Goal: Transaction & Acquisition: Purchase product/service

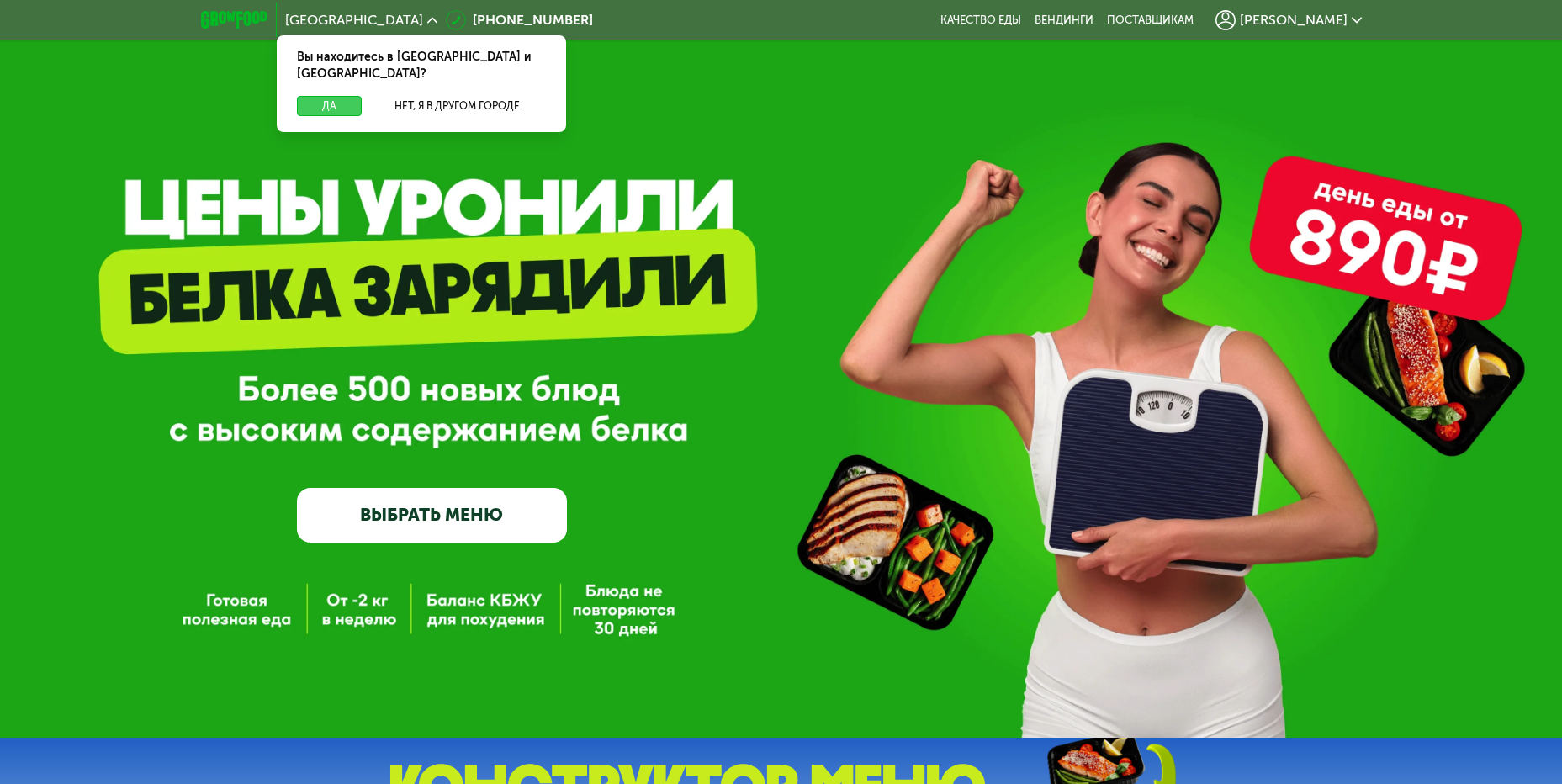
click at [340, 96] on button "Да" at bounding box center [330, 106] width 65 height 20
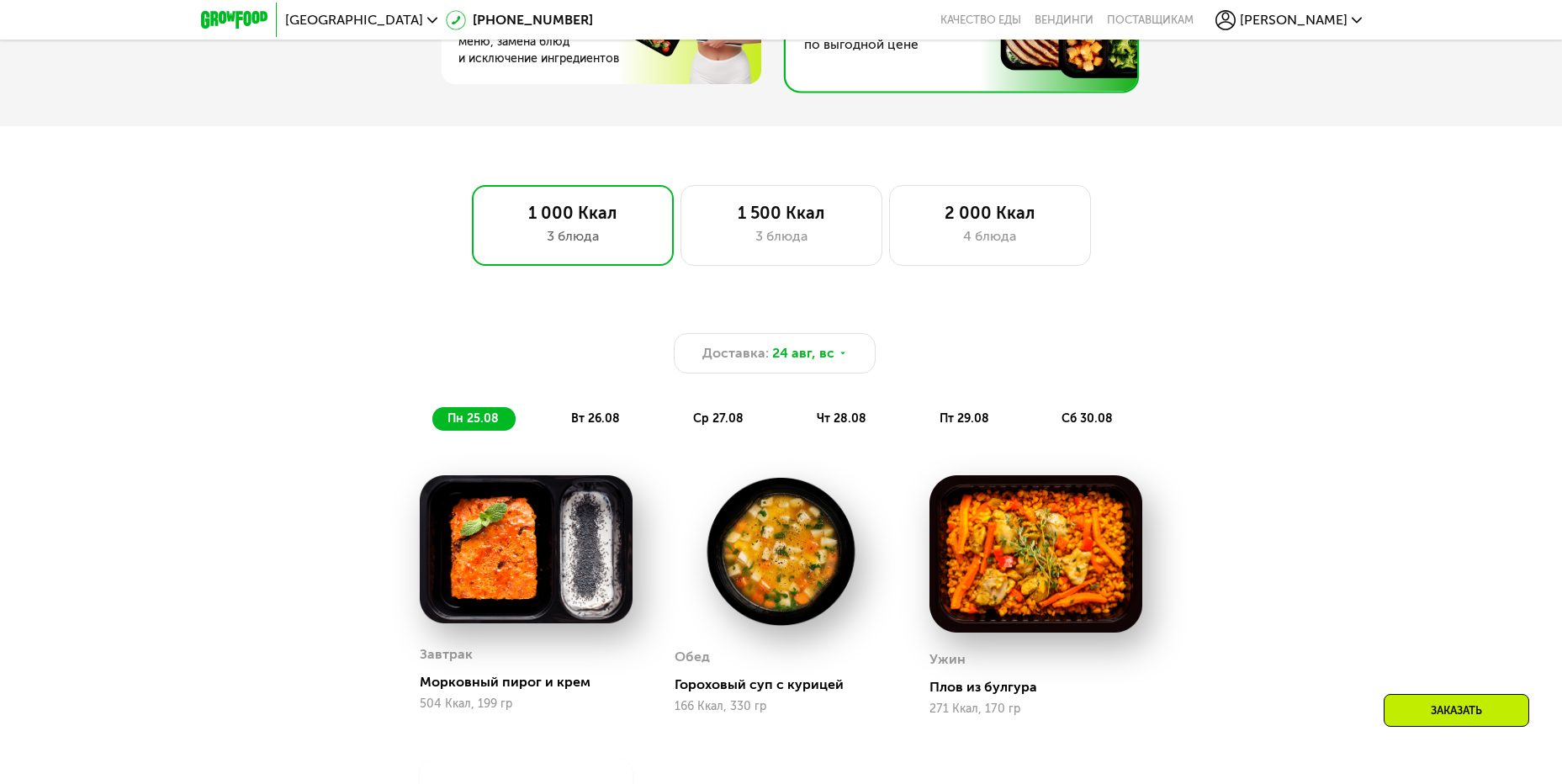
scroll to position [1009, 0]
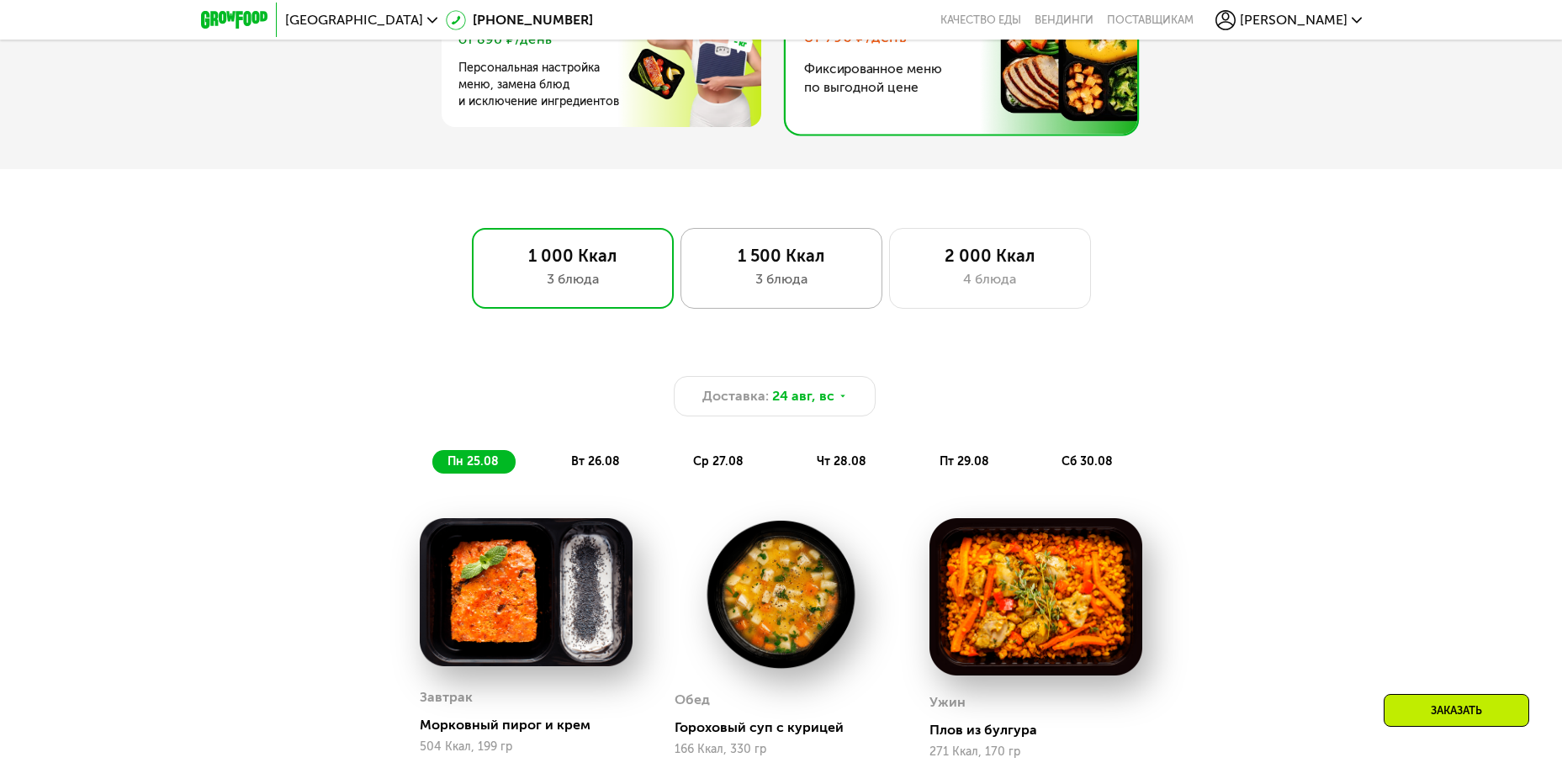
click at [819, 277] on div "3 блюда" at bounding box center [781, 279] width 167 height 20
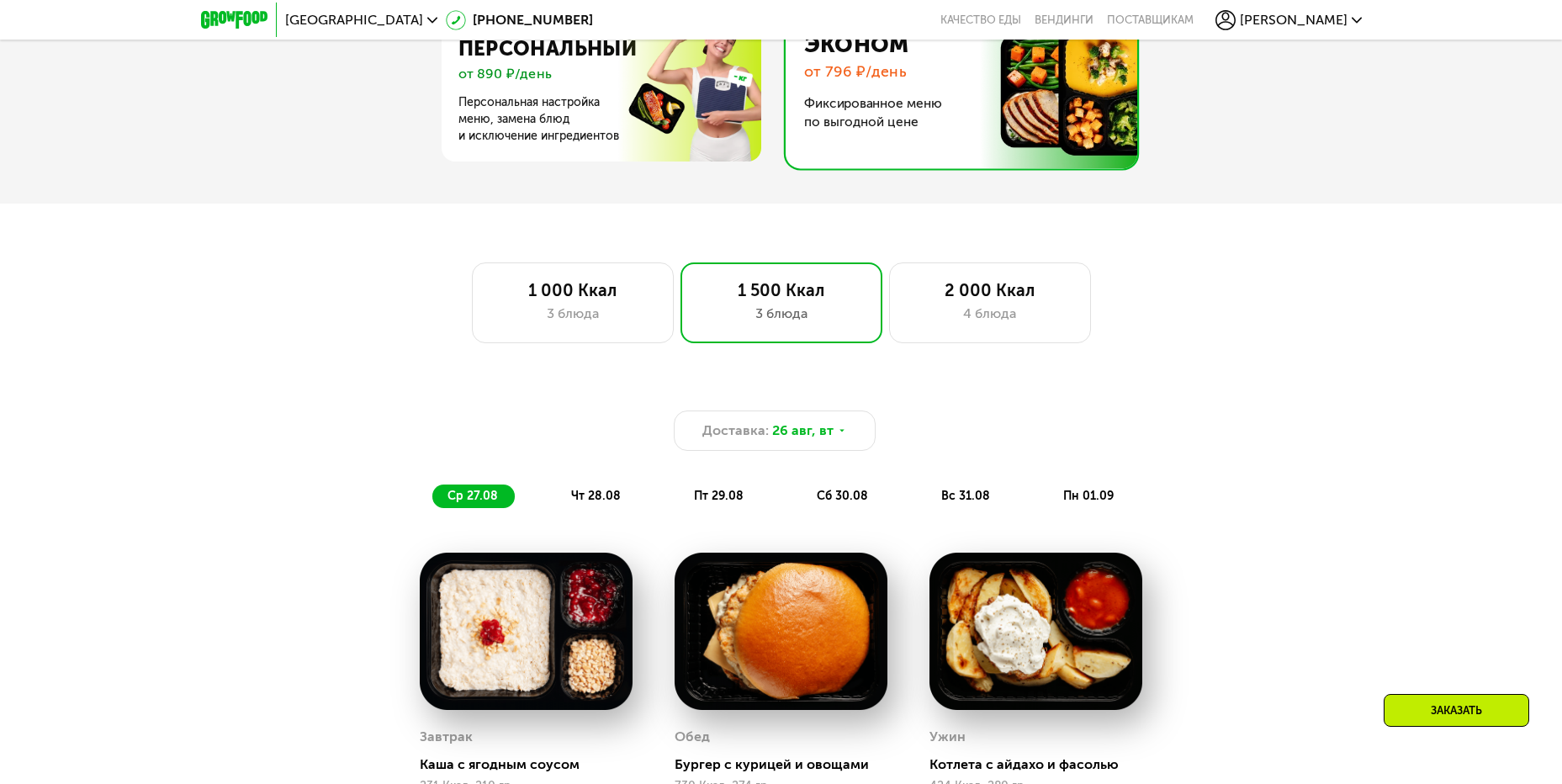
scroll to position [925, 0]
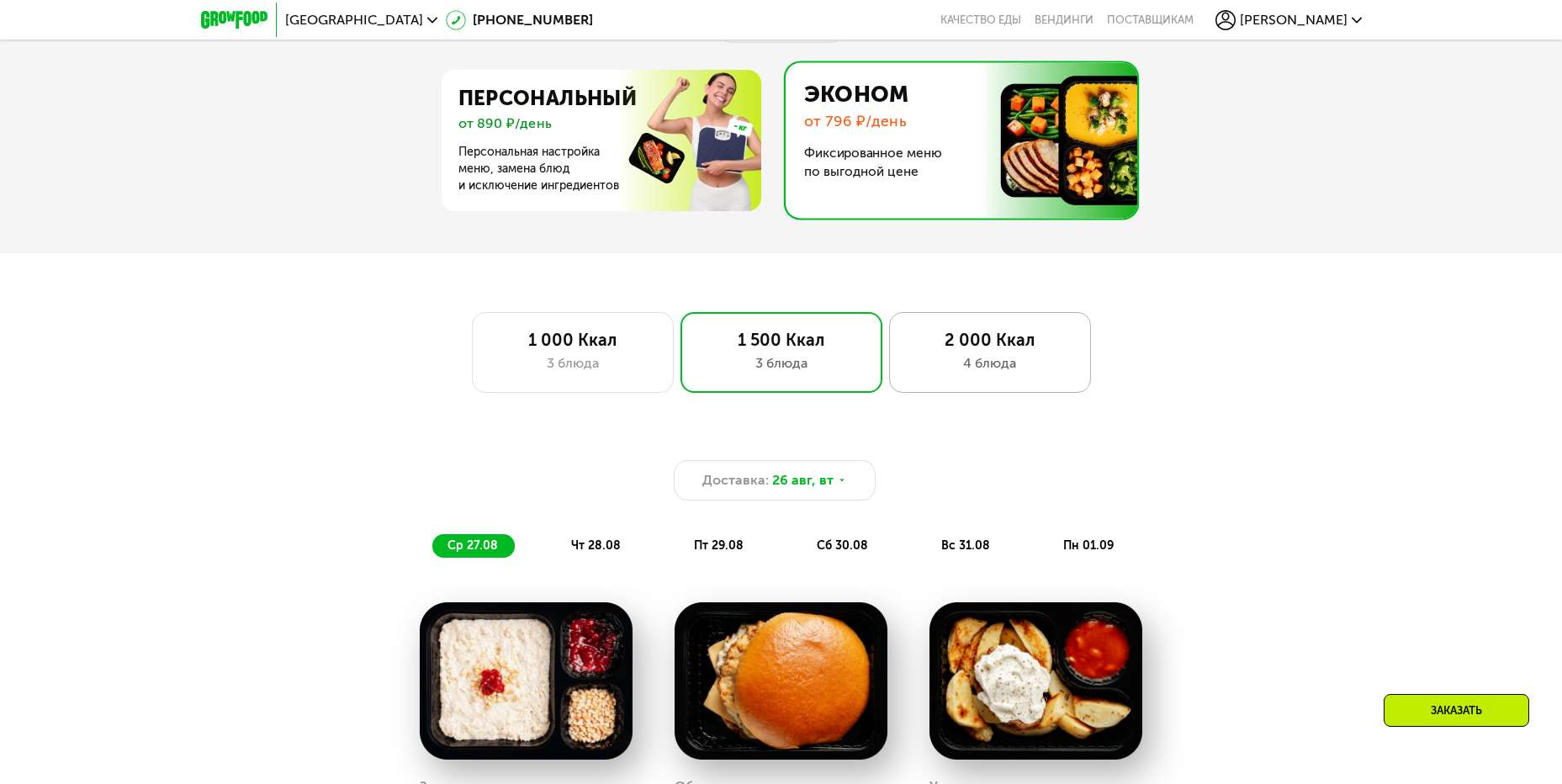
click at [965, 358] on div "2 000 Ккал 4 блюда" at bounding box center [990, 352] width 202 height 81
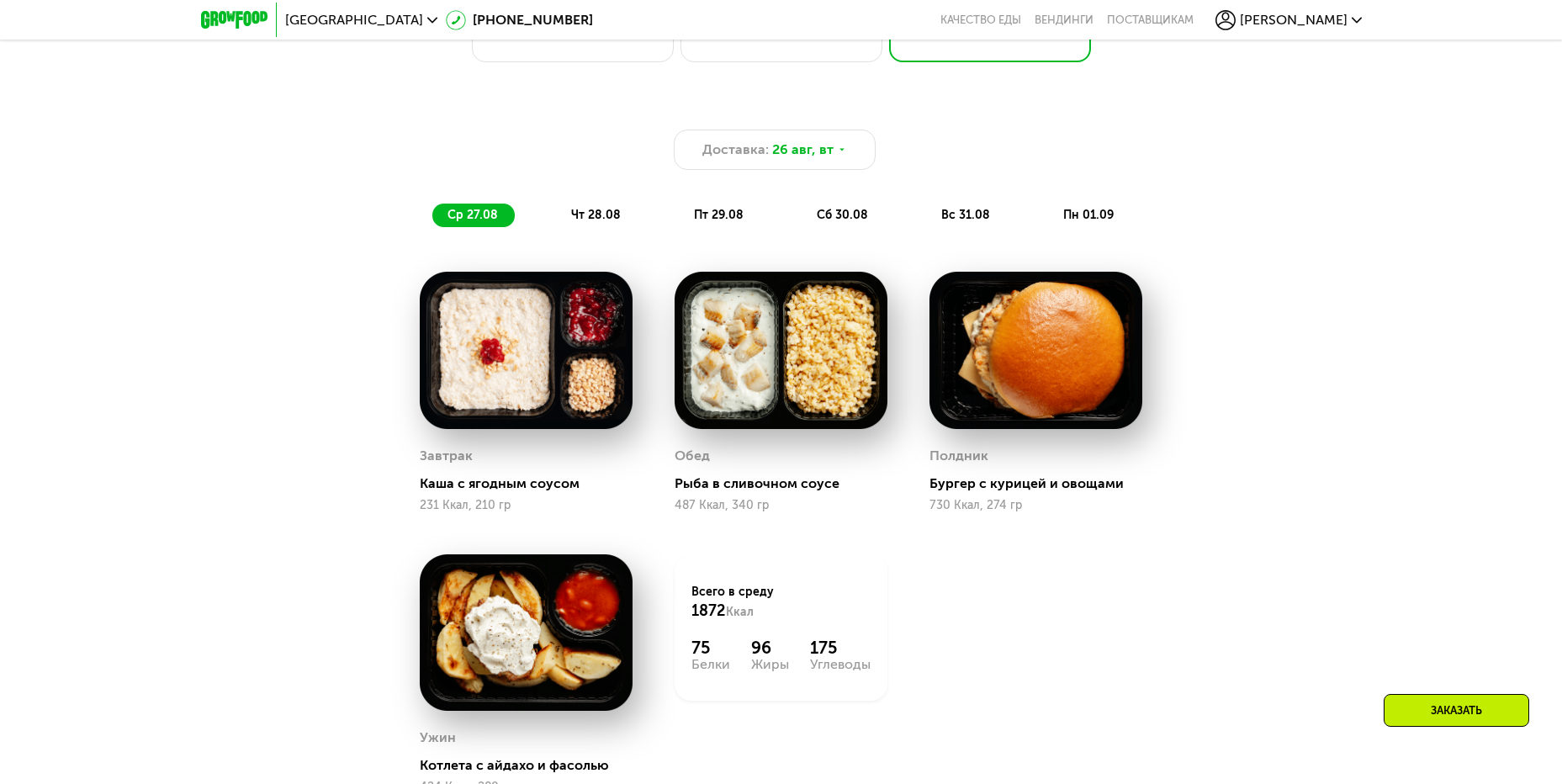
scroll to position [1261, 0]
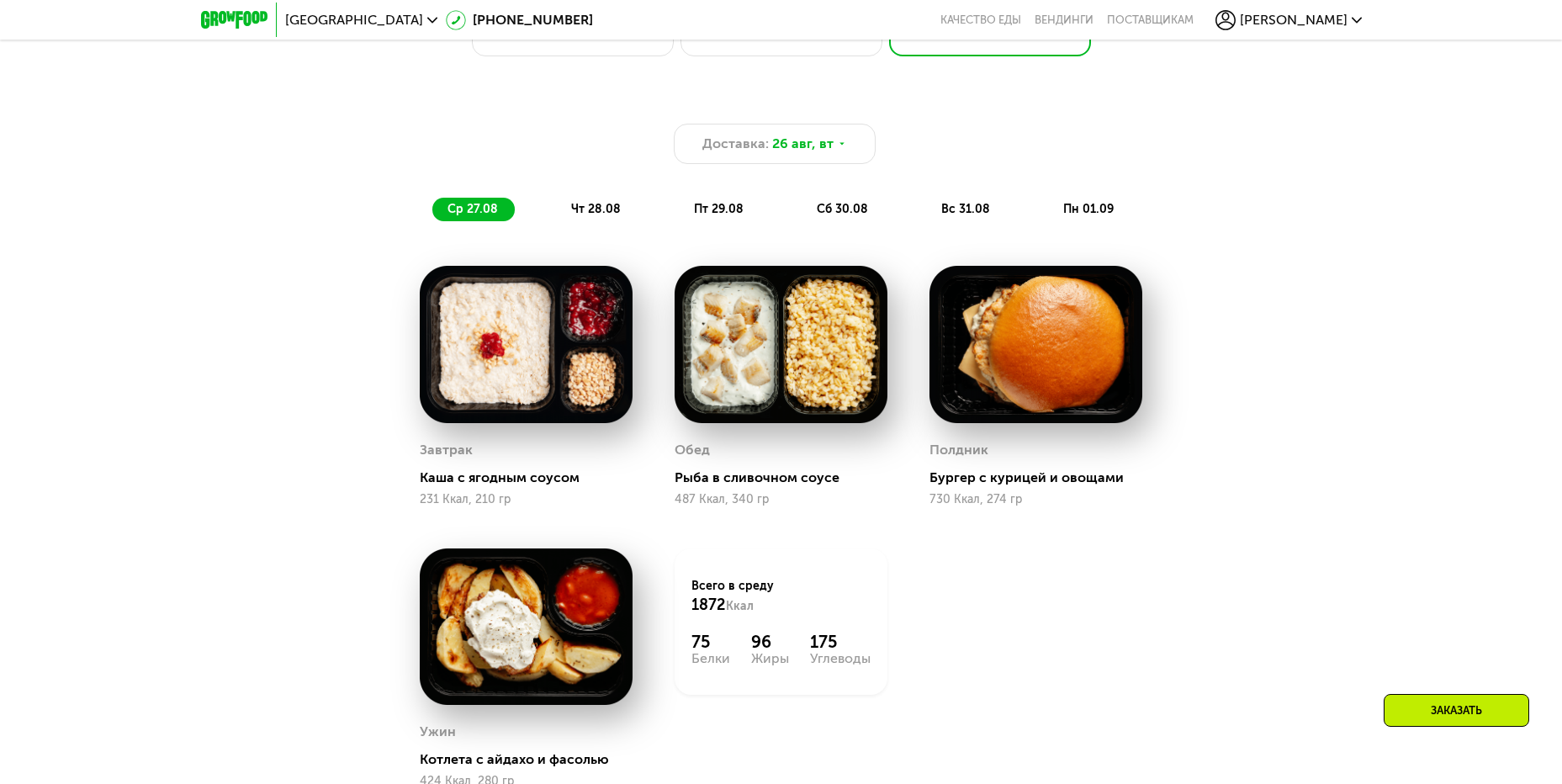
click at [595, 215] on span "чт 28.08" at bounding box center [596, 209] width 50 height 14
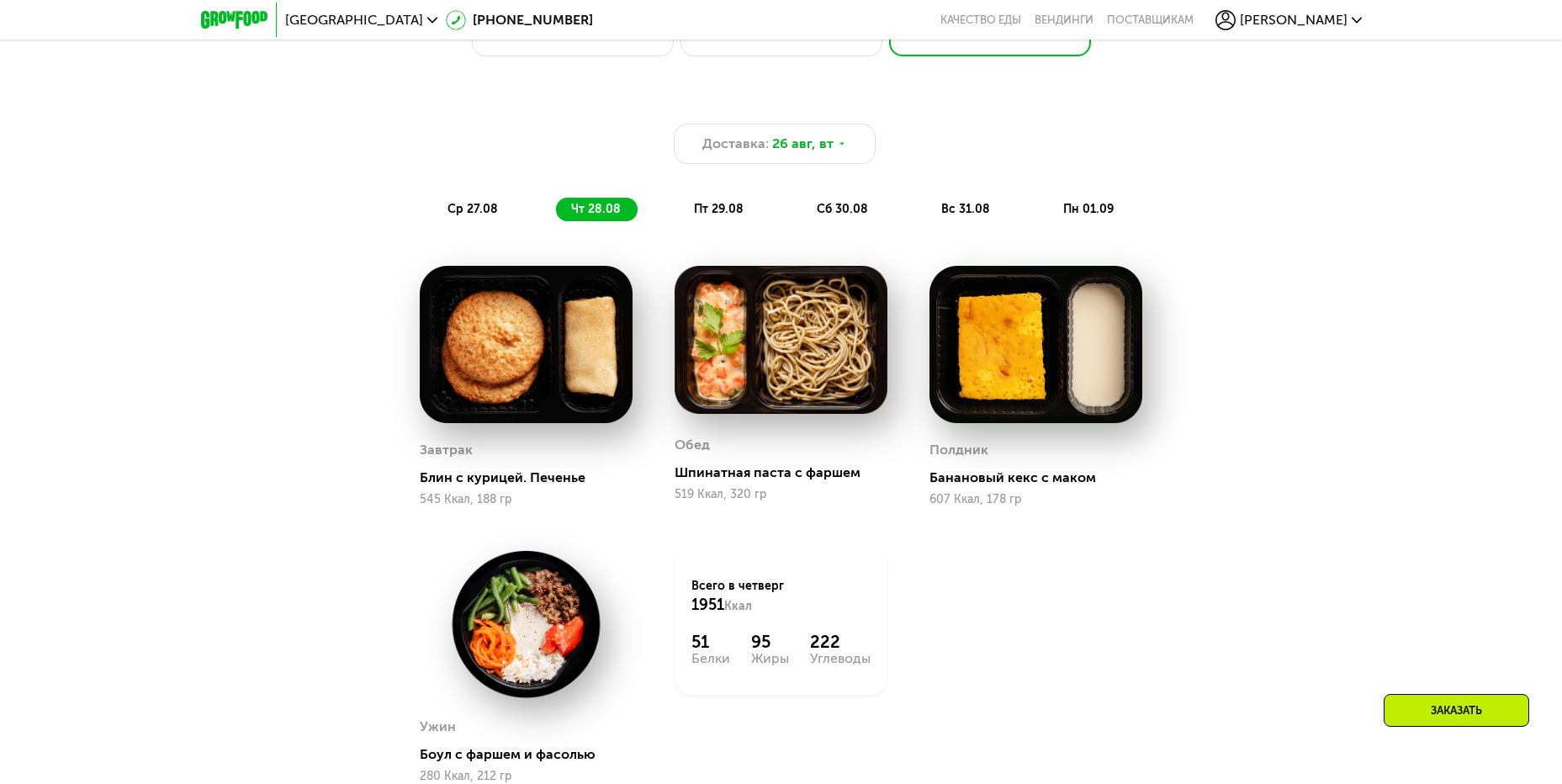
click at [801, 215] on div "пт 29.08" at bounding box center [843, 209] width 83 height 24
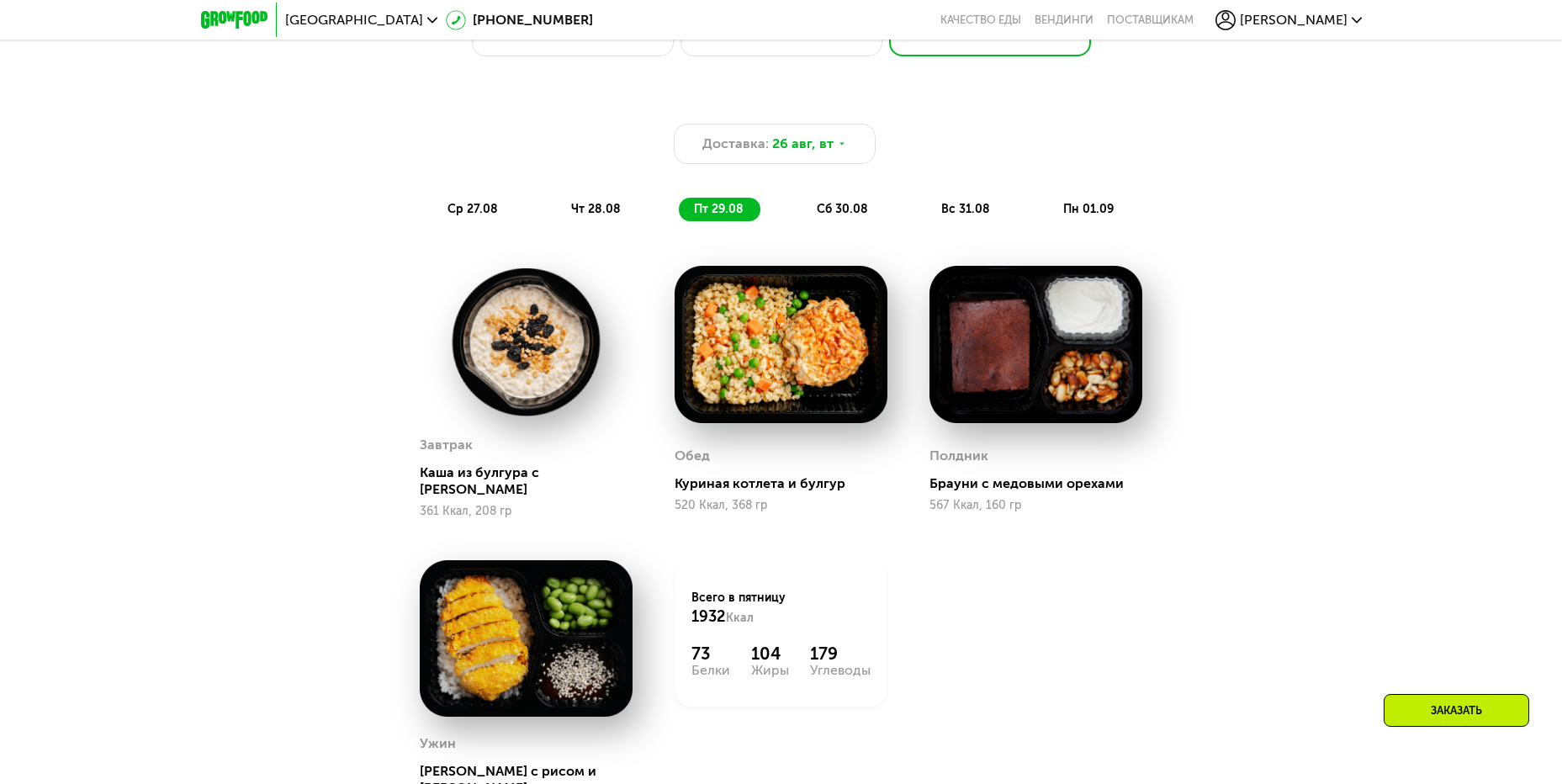
click at [851, 216] on span "сб 30.08" at bounding box center [842, 209] width 52 height 14
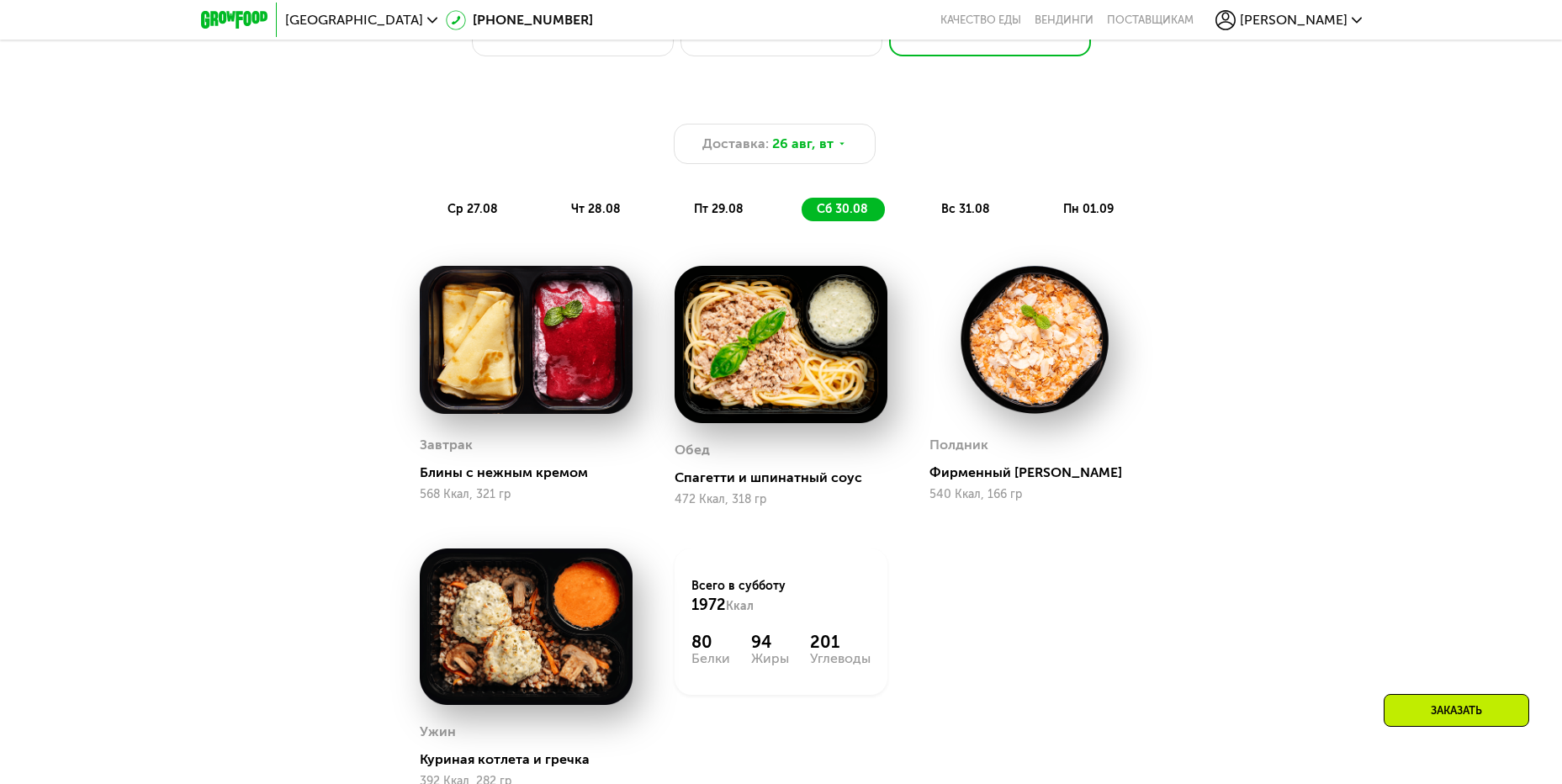
click at [964, 214] on span "вс 31.08" at bounding box center [965, 209] width 49 height 14
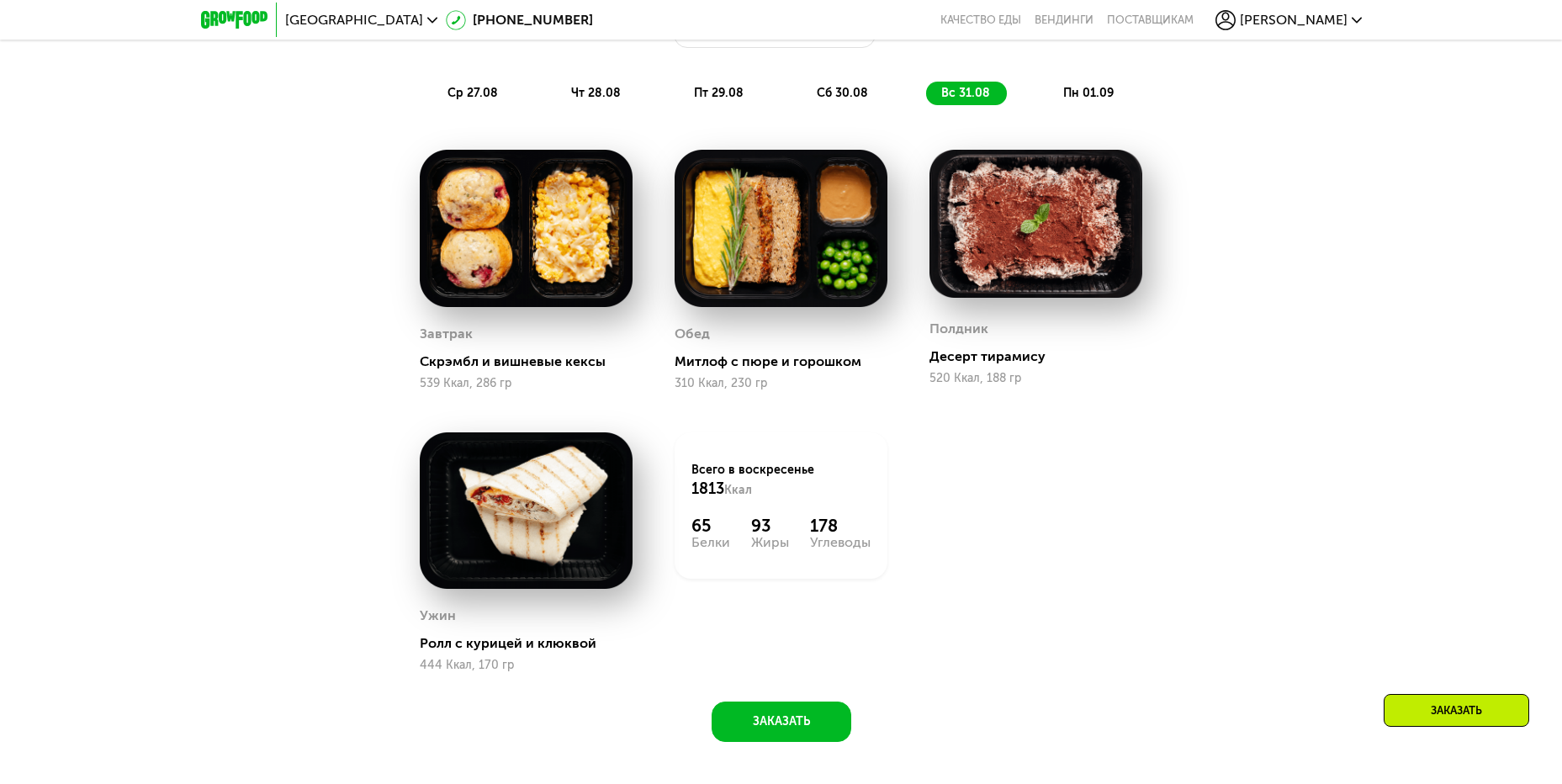
scroll to position [1345, 0]
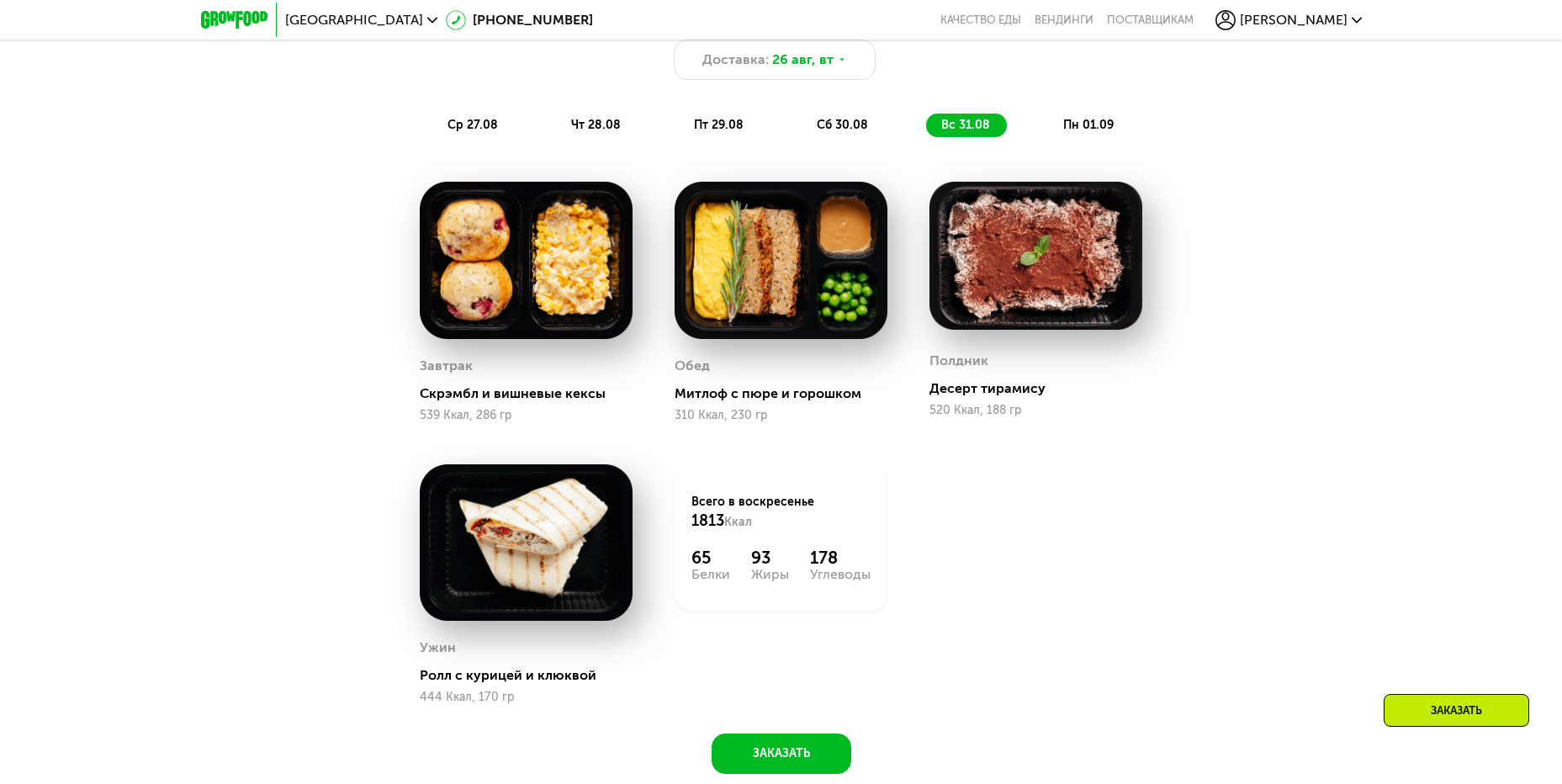
click at [1067, 123] on span "пн 01.09" at bounding box center [1088, 125] width 51 height 14
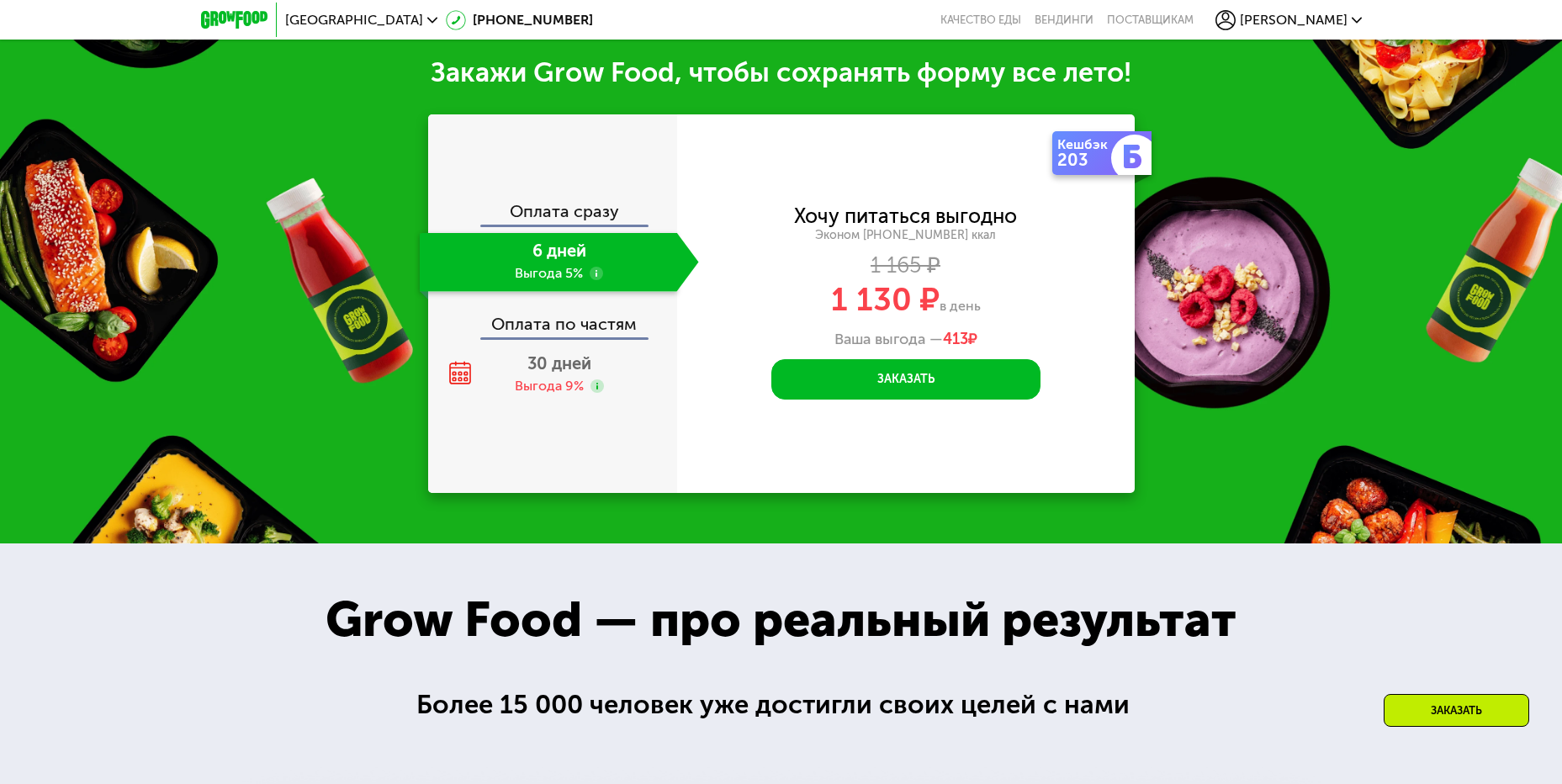
scroll to position [2102, 0]
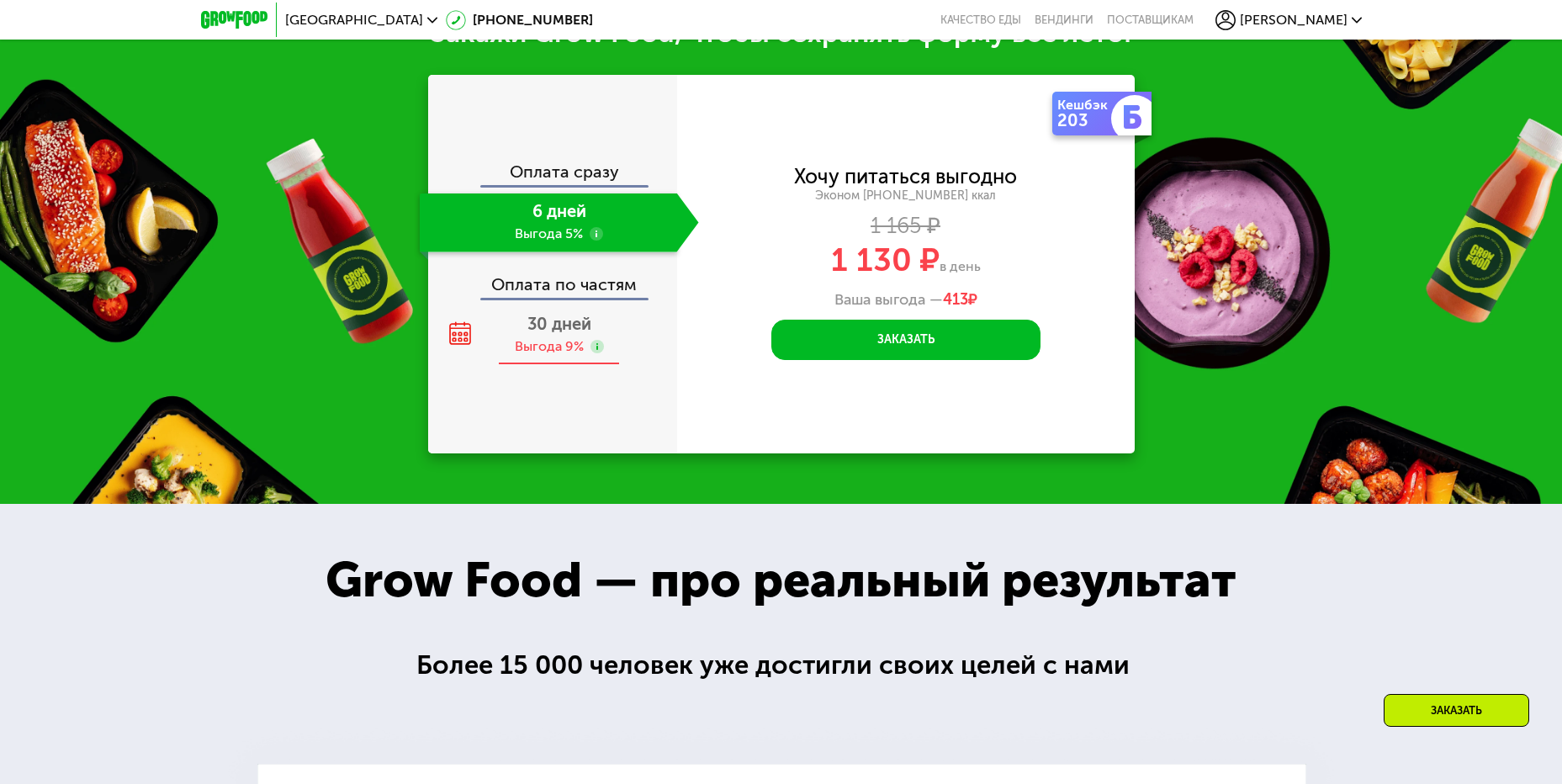
click at [562, 365] on div "30 дней Выгода 9%" at bounding box center [560, 335] width 279 height 59
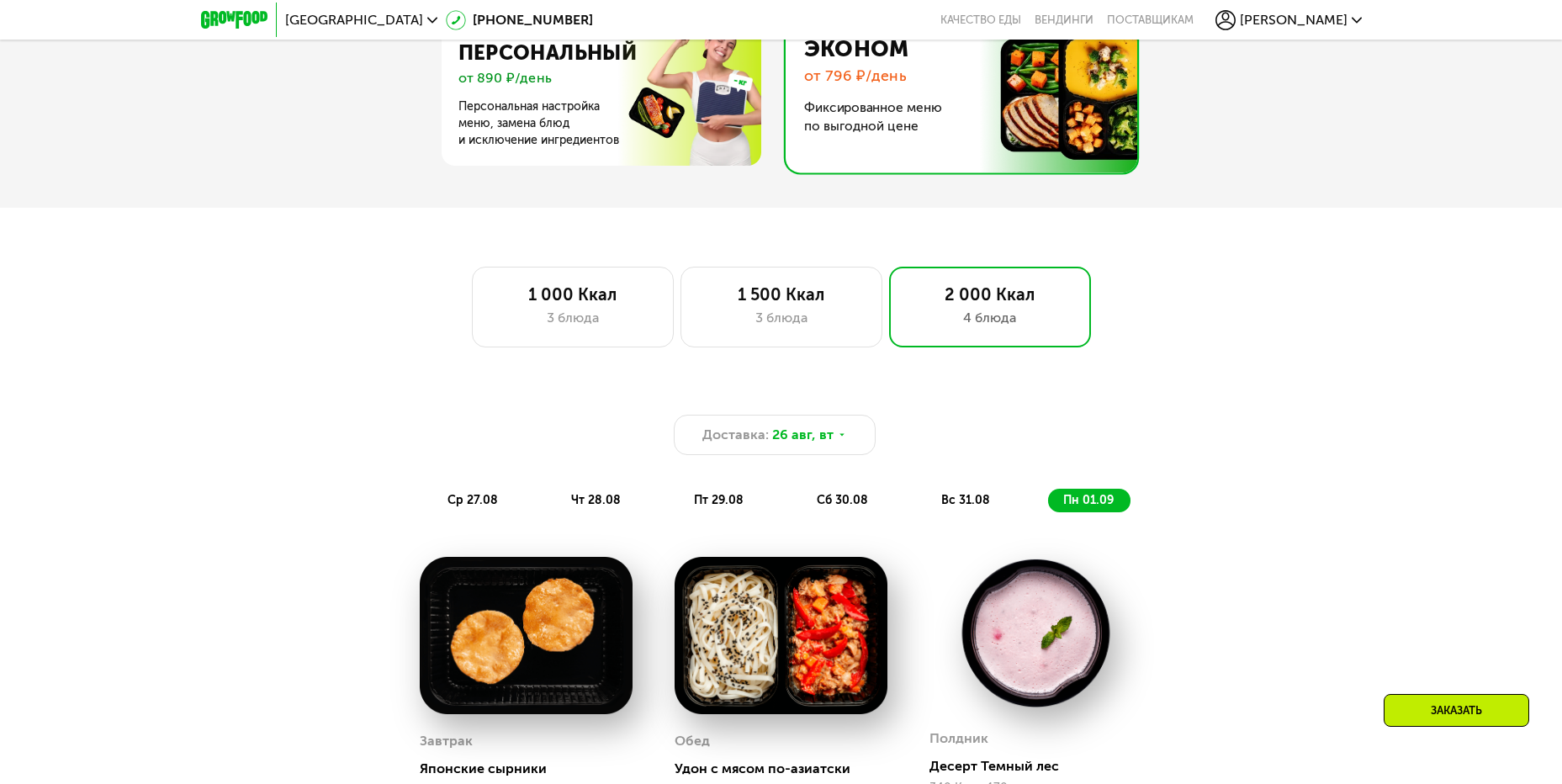
scroll to position [922, 0]
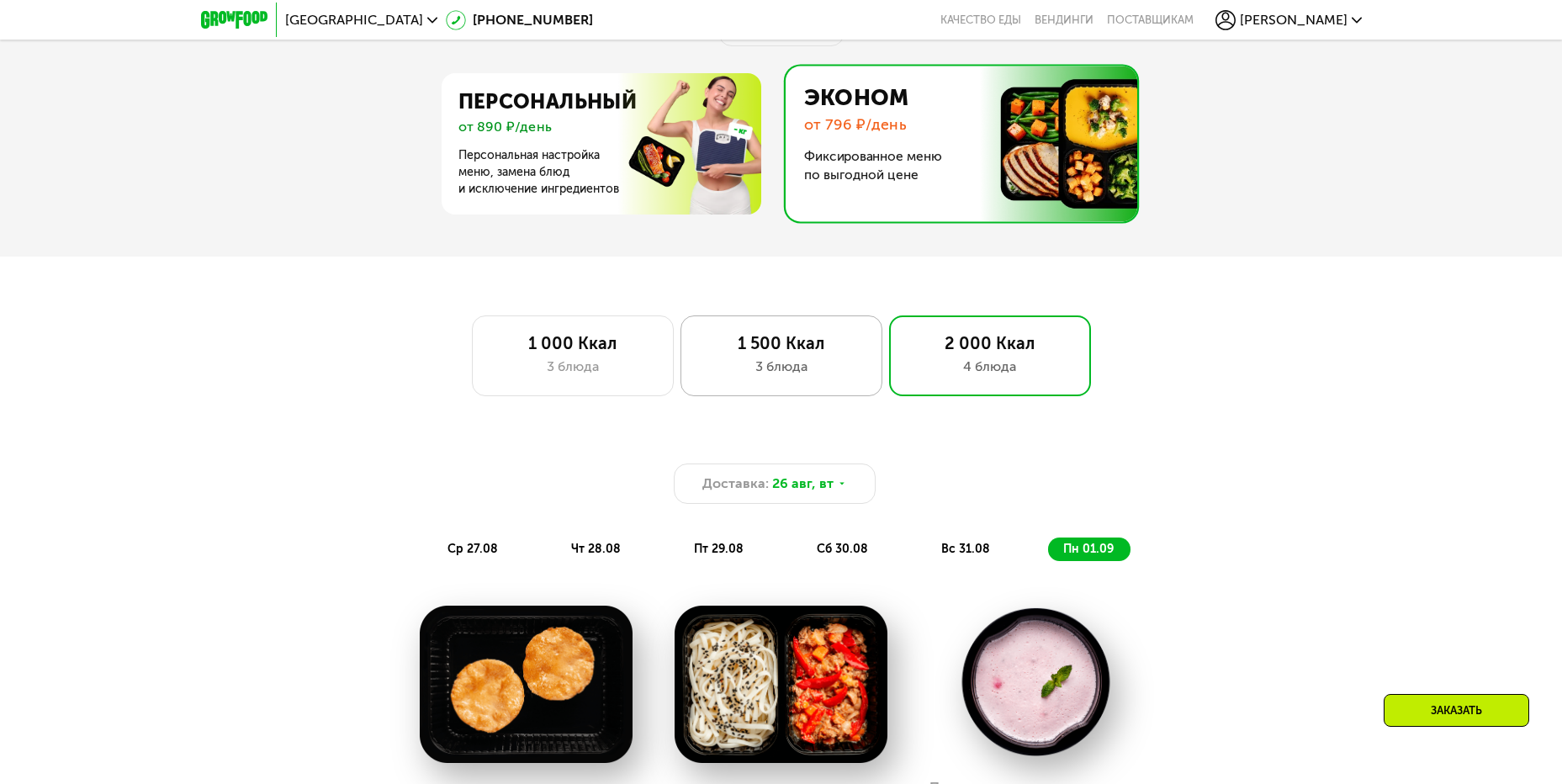
click at [889, 325] on div "1 500 Ккал 3 блюда" at bounding box center [990, 355] width 202 height 81
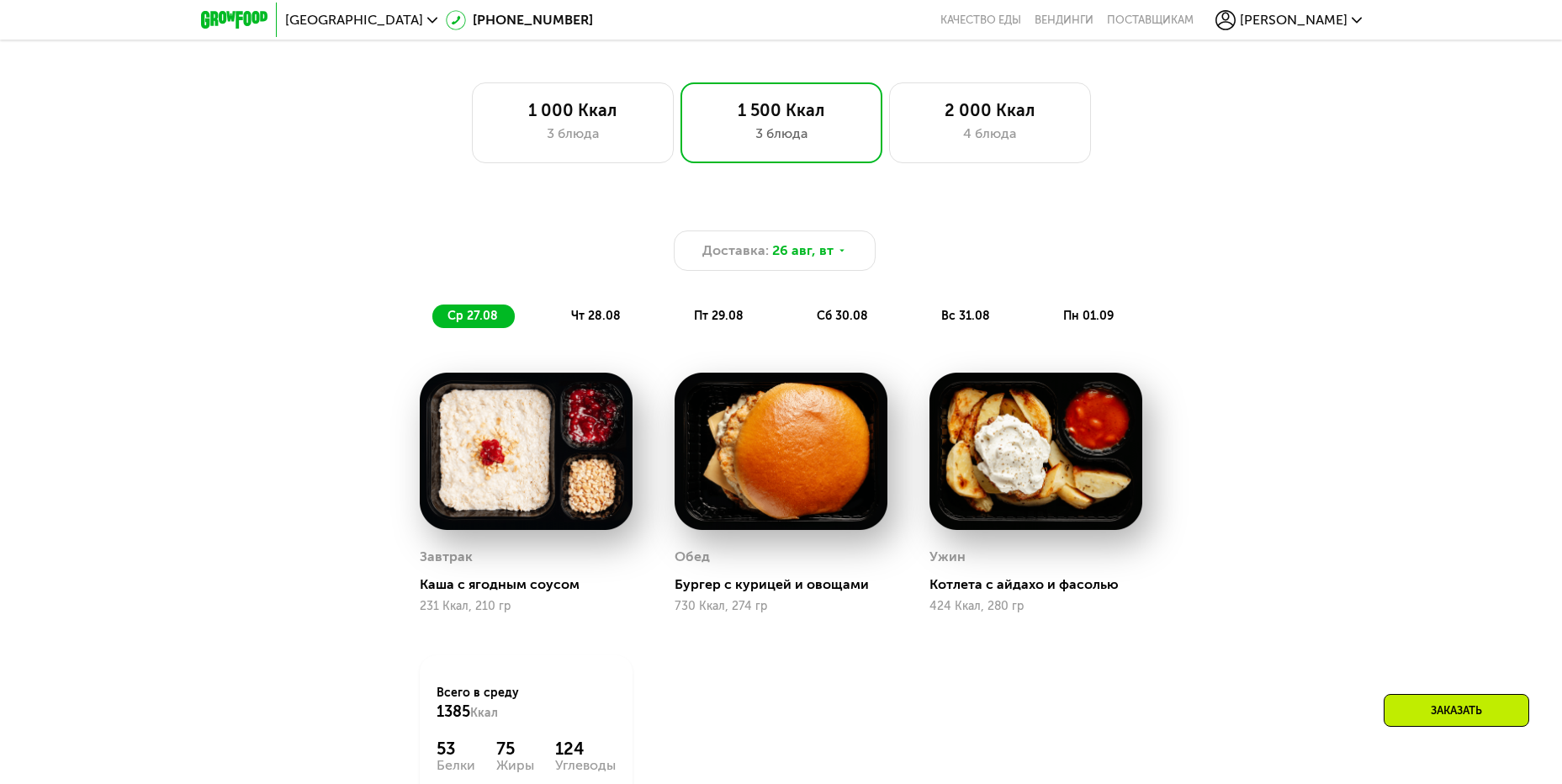
scroll to position [1130, 0]
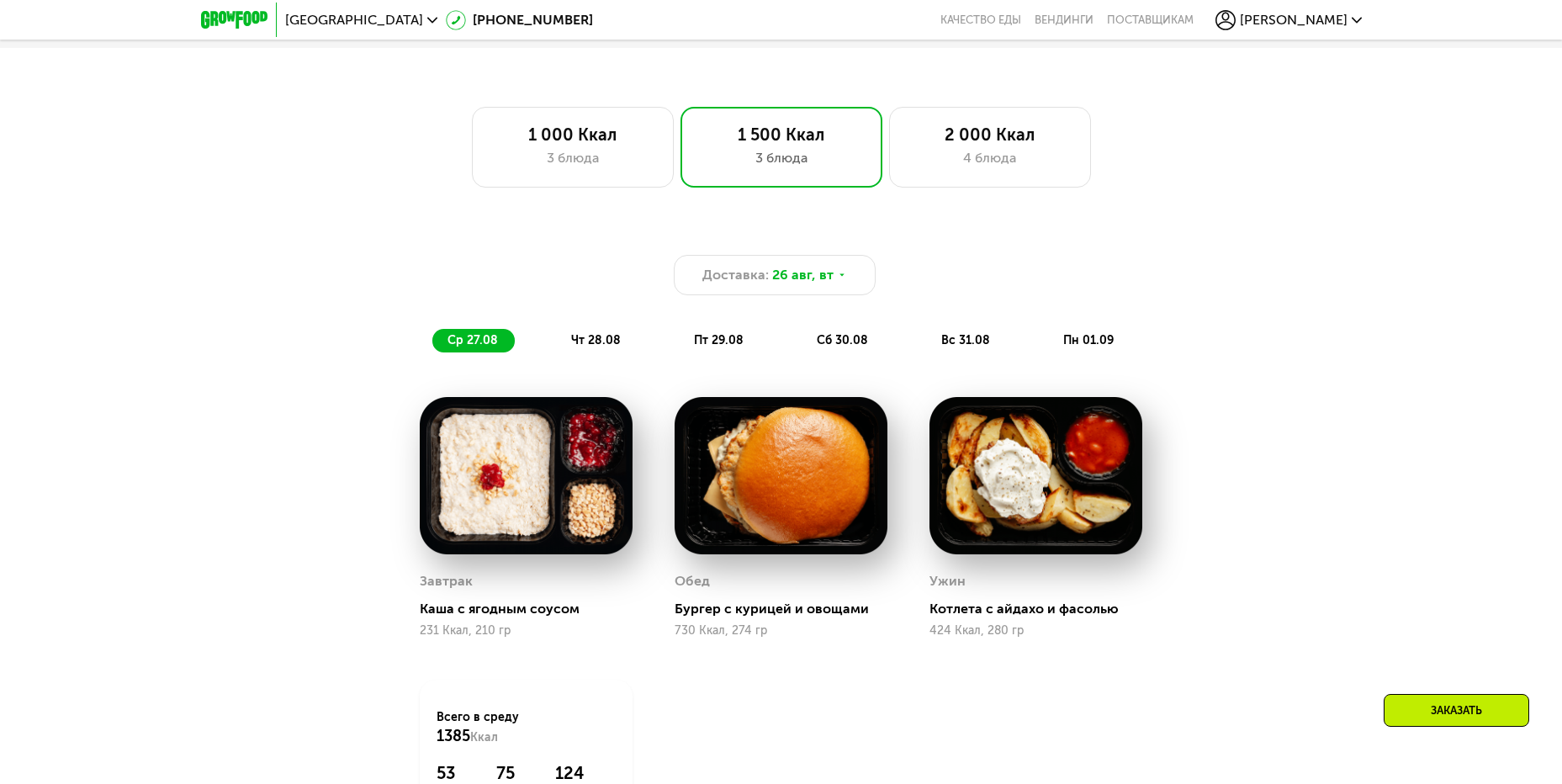
click at [596, 145] on div "1 000 Ккал" at bounding box center [573, 134] width 167 height 20
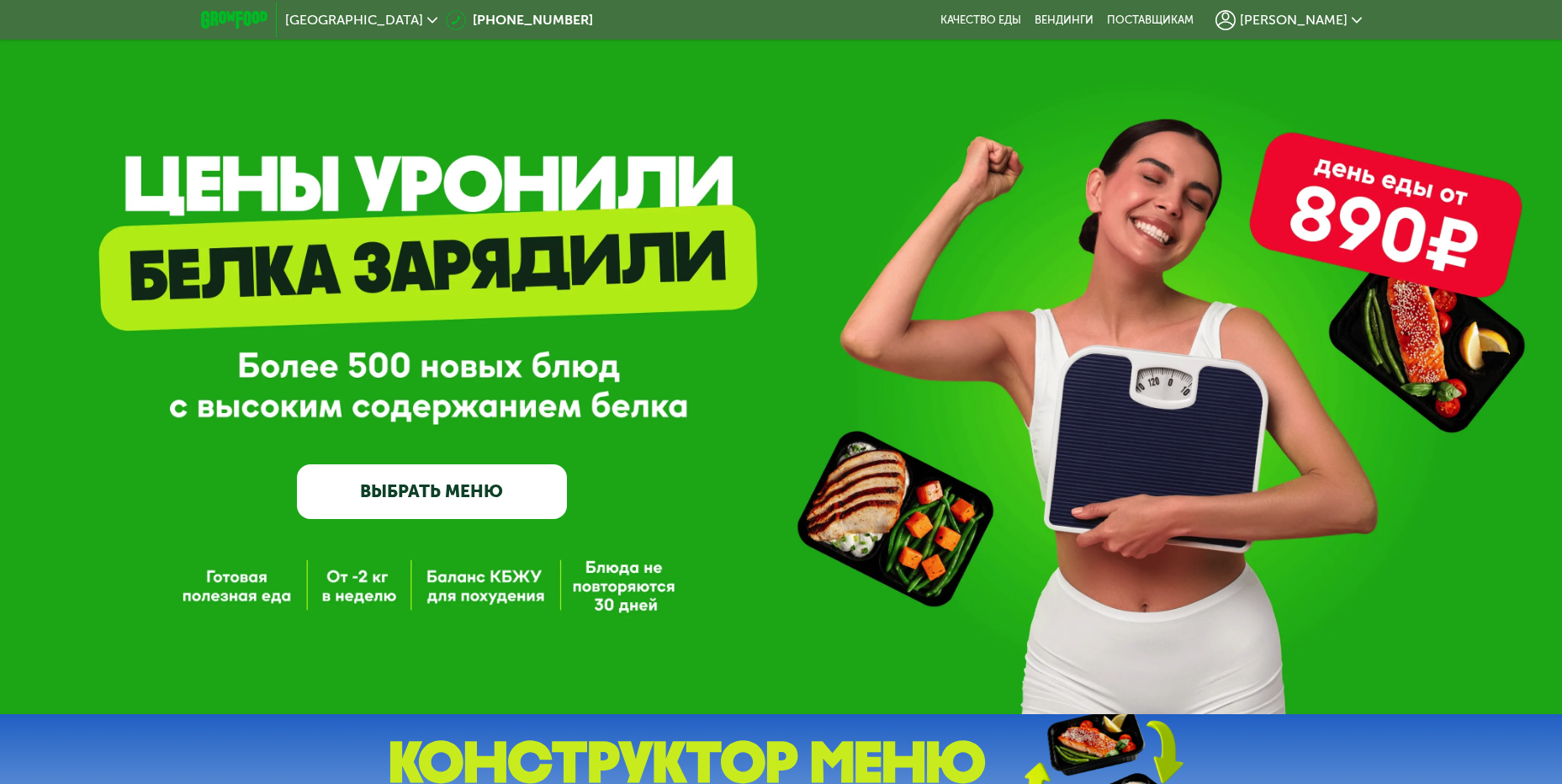
scroll to position [0, 0]
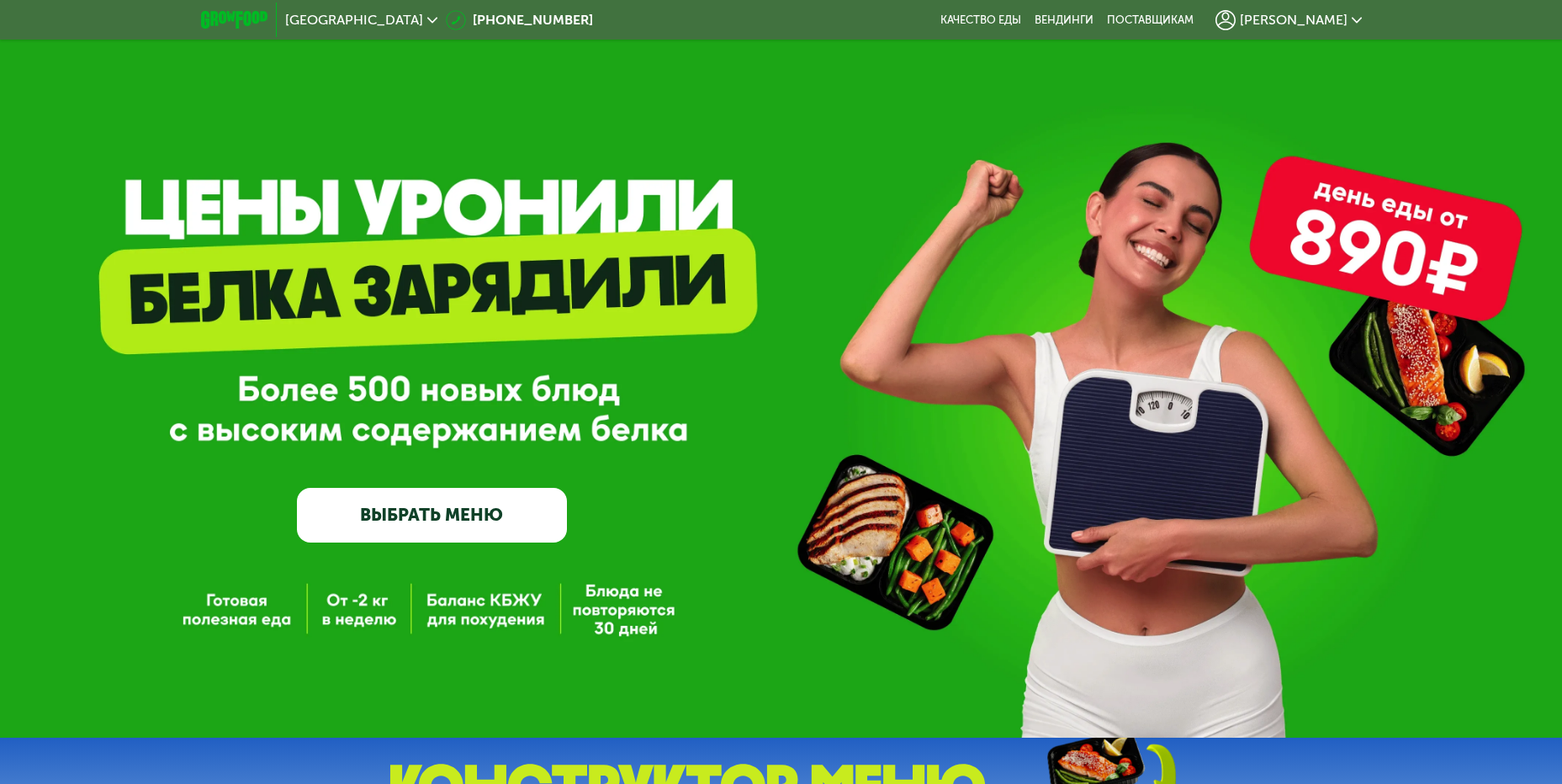
click at [1356, 15] on icon at bounding box center [1356, 20] width 10 height 10
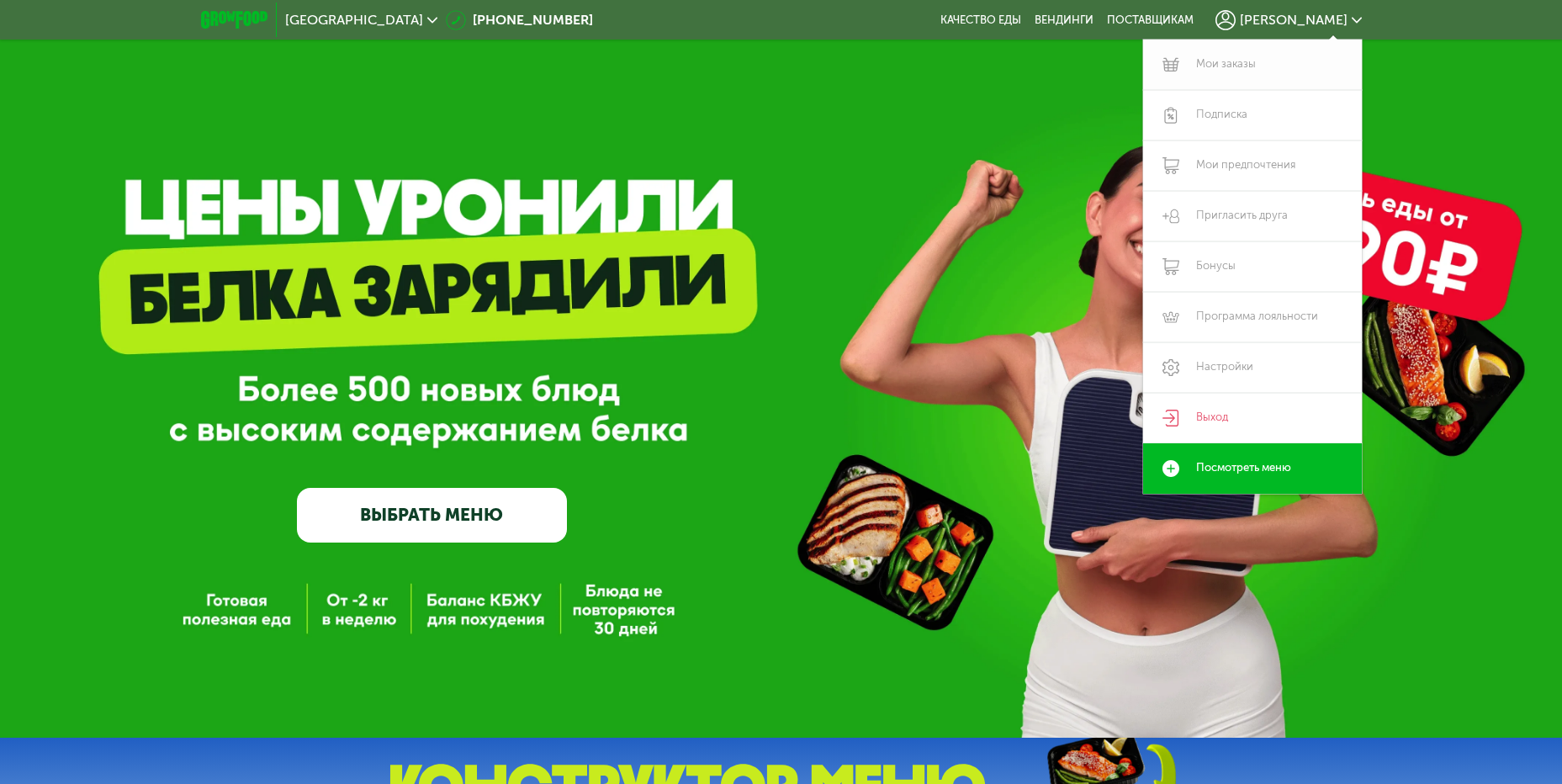
click at [1255, 59] on link "Мои заказы" at bounding box center [1252, 65] width 219 height 51
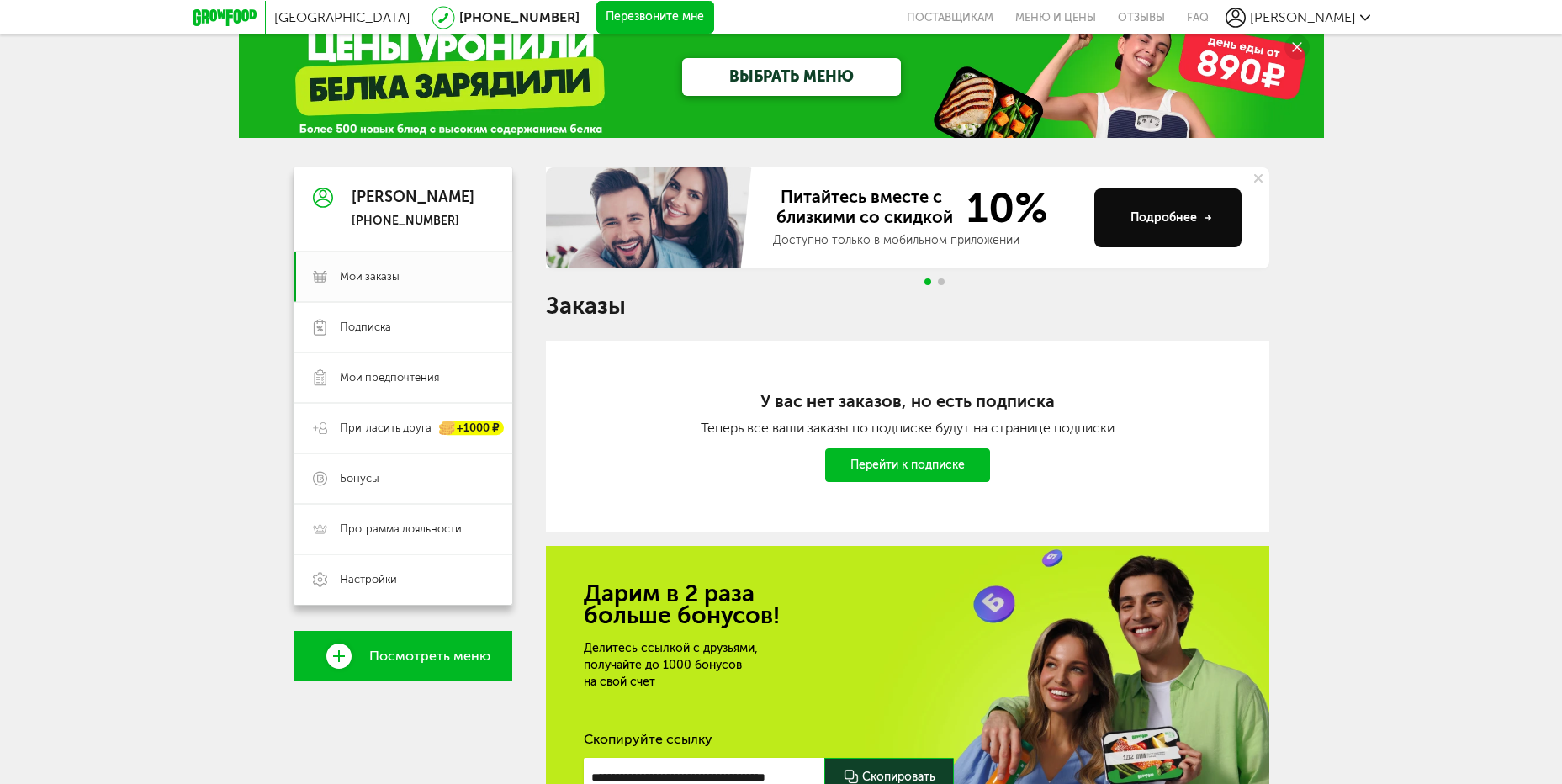
scroll to position [84, 0]
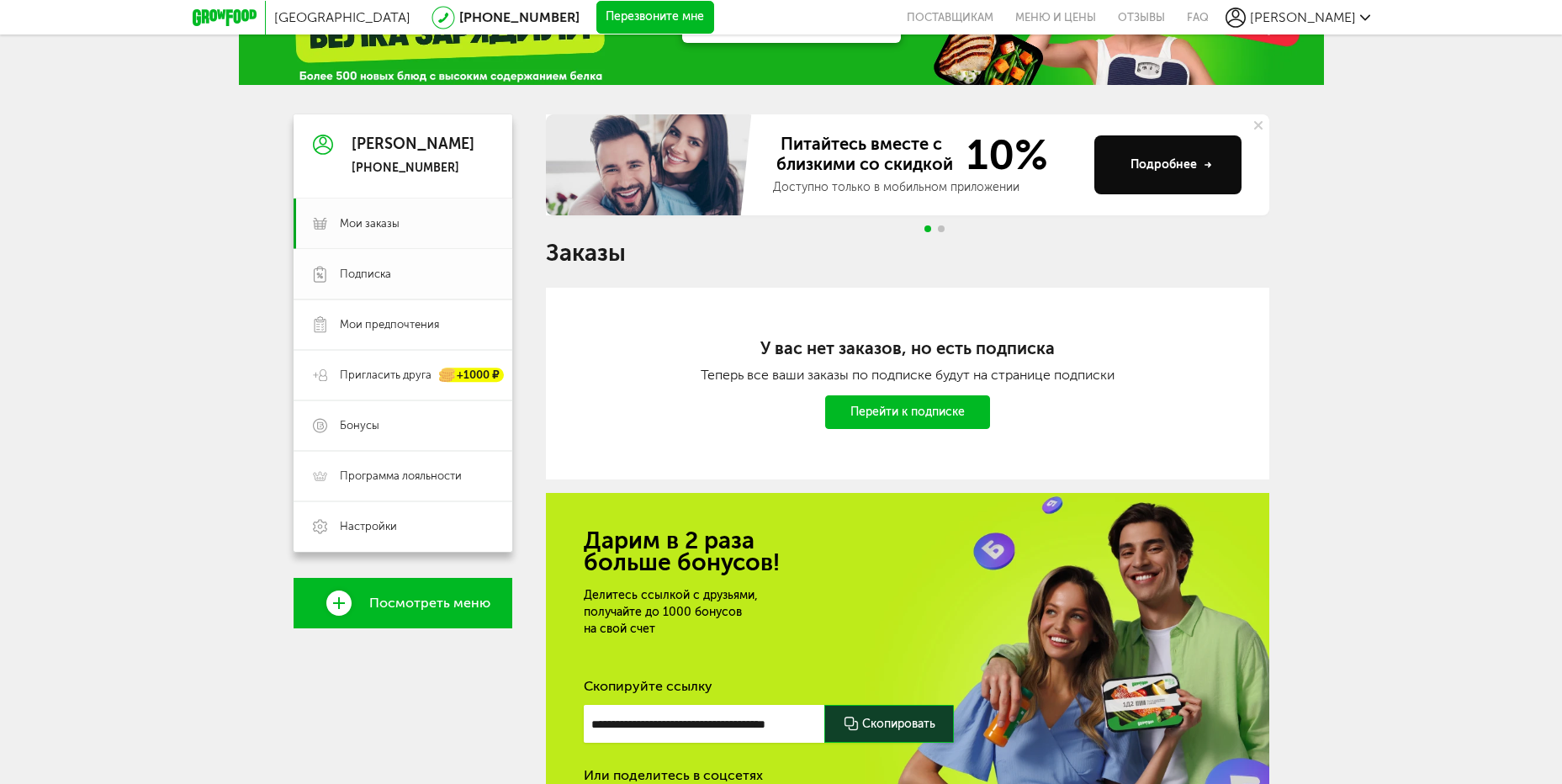
click at [349, 283] on link "Подписка" at bounding box center [403, 274] width 219 height 51
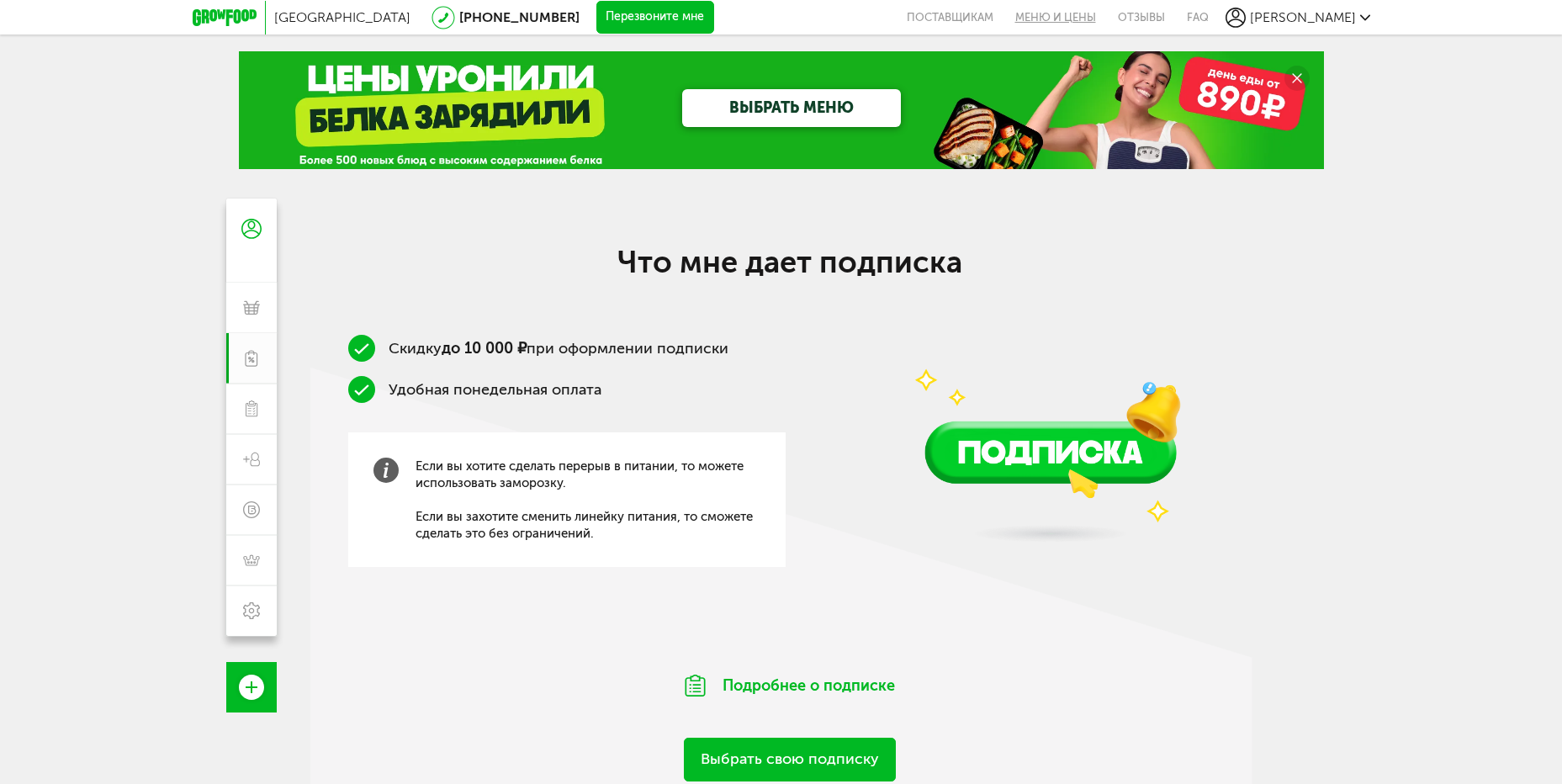
click at [1029, 23] on link "Меню и цены" at bounding box center [1055, 17] width 102 height 34
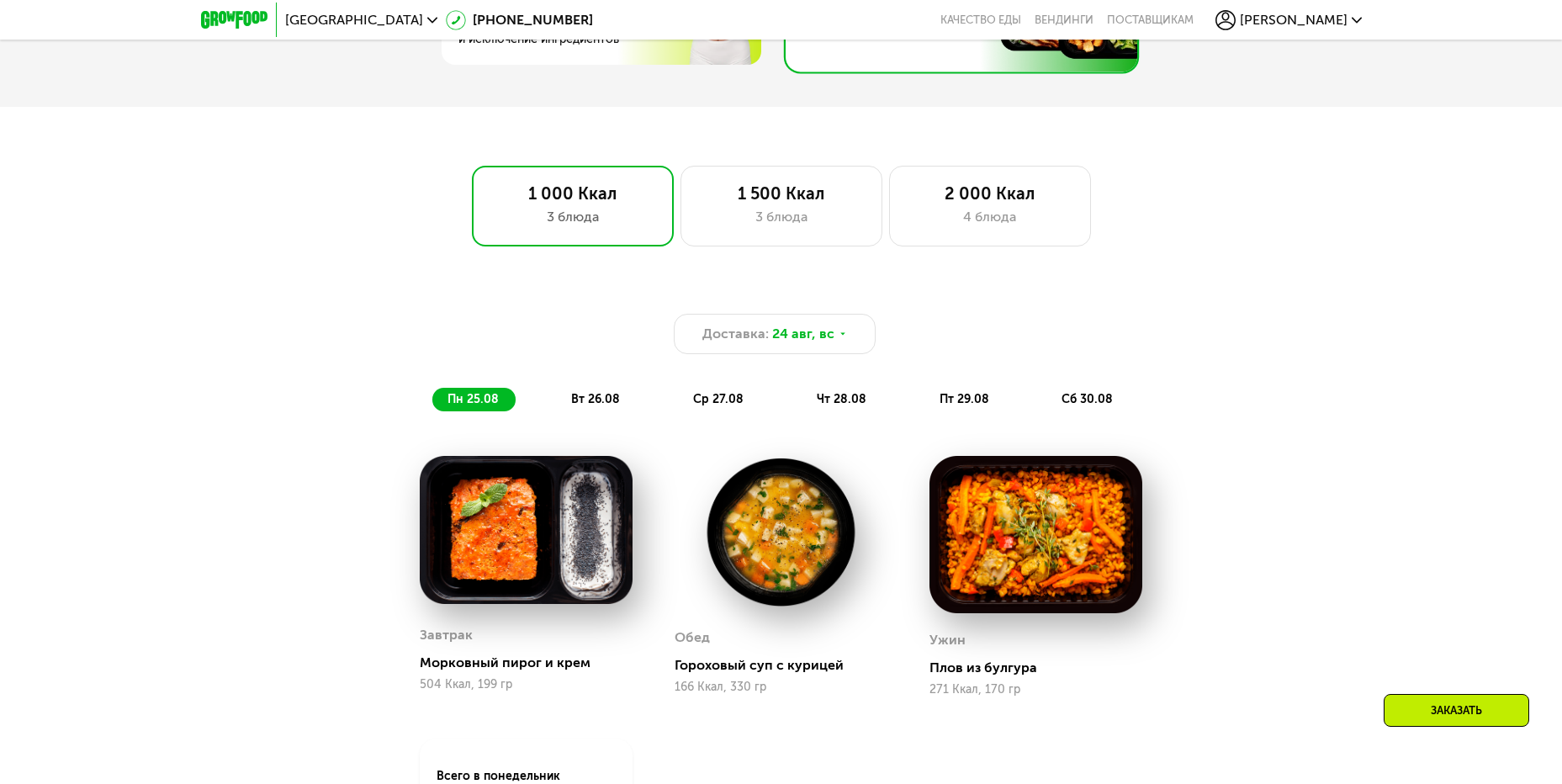
scroll to position [1094, 0]
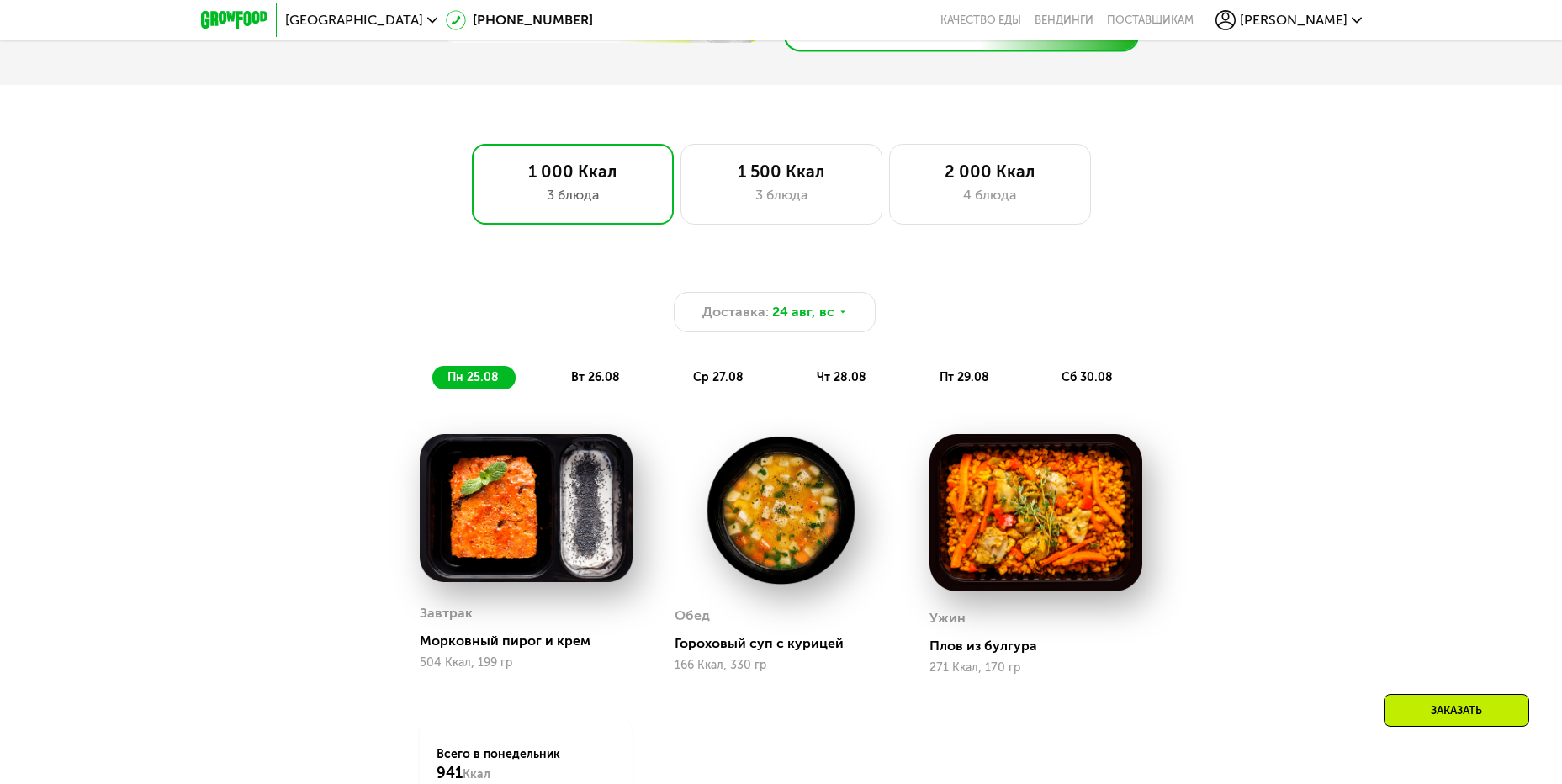
click at [581, 382] on span "вт 26.08" at bounding box center [596, 378] width 49 height 14
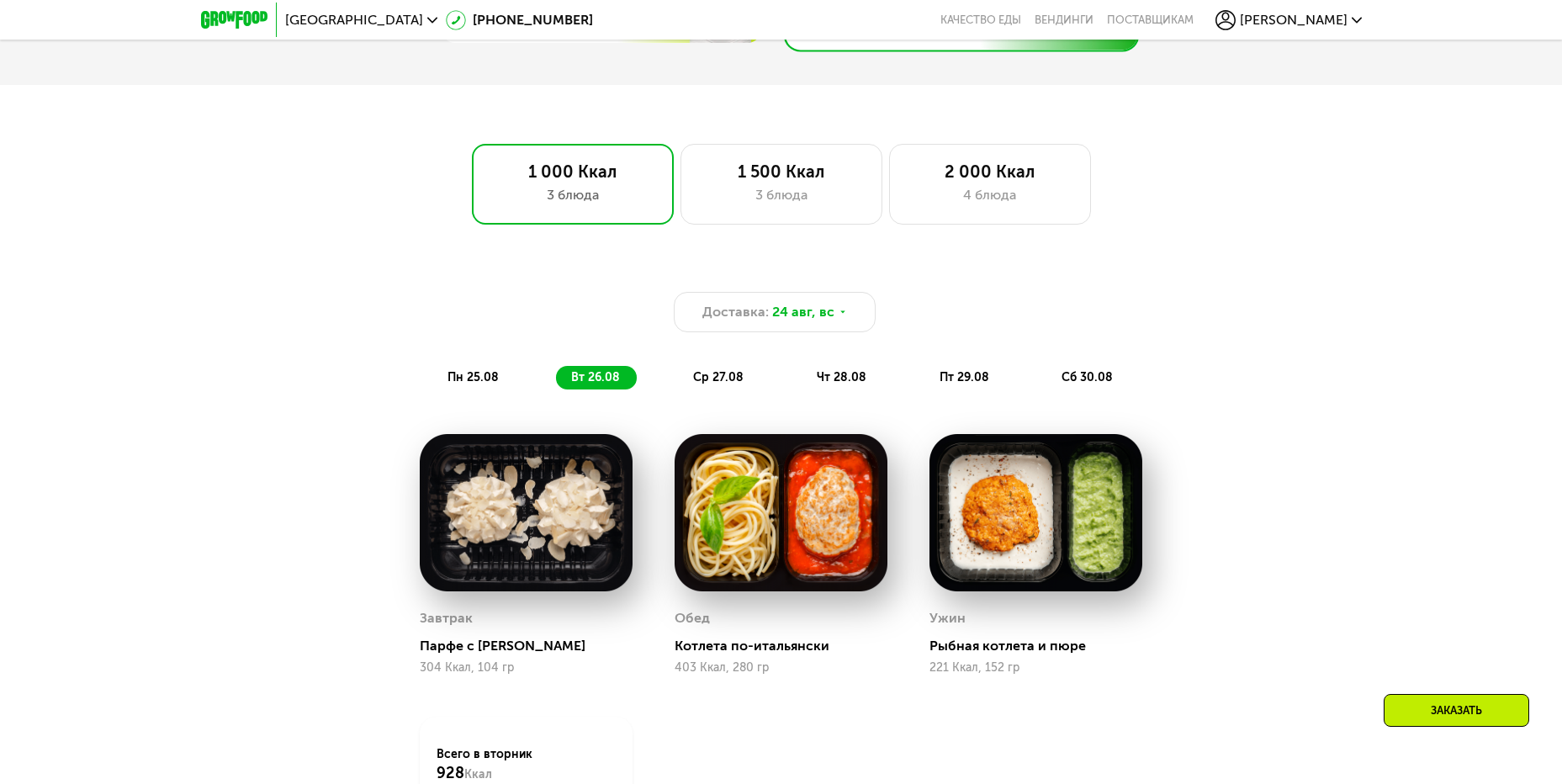
click at [705, 383] on span "ср 27.08" at bounding box center [718, 378] width 51 height 14
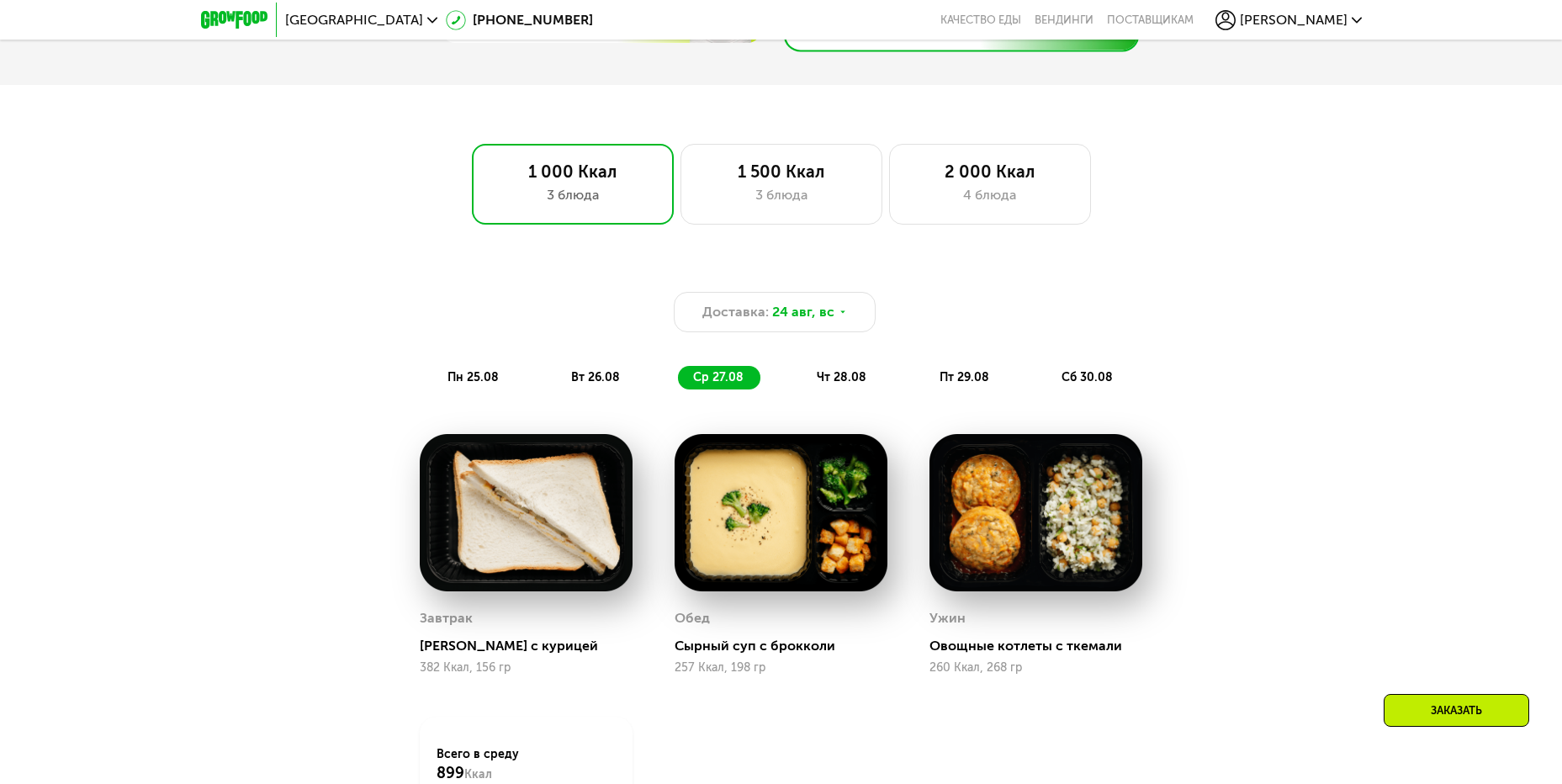
click at [826, 381] on span "чт 28.08" at bounding box center [841, 378] width 50 height 14
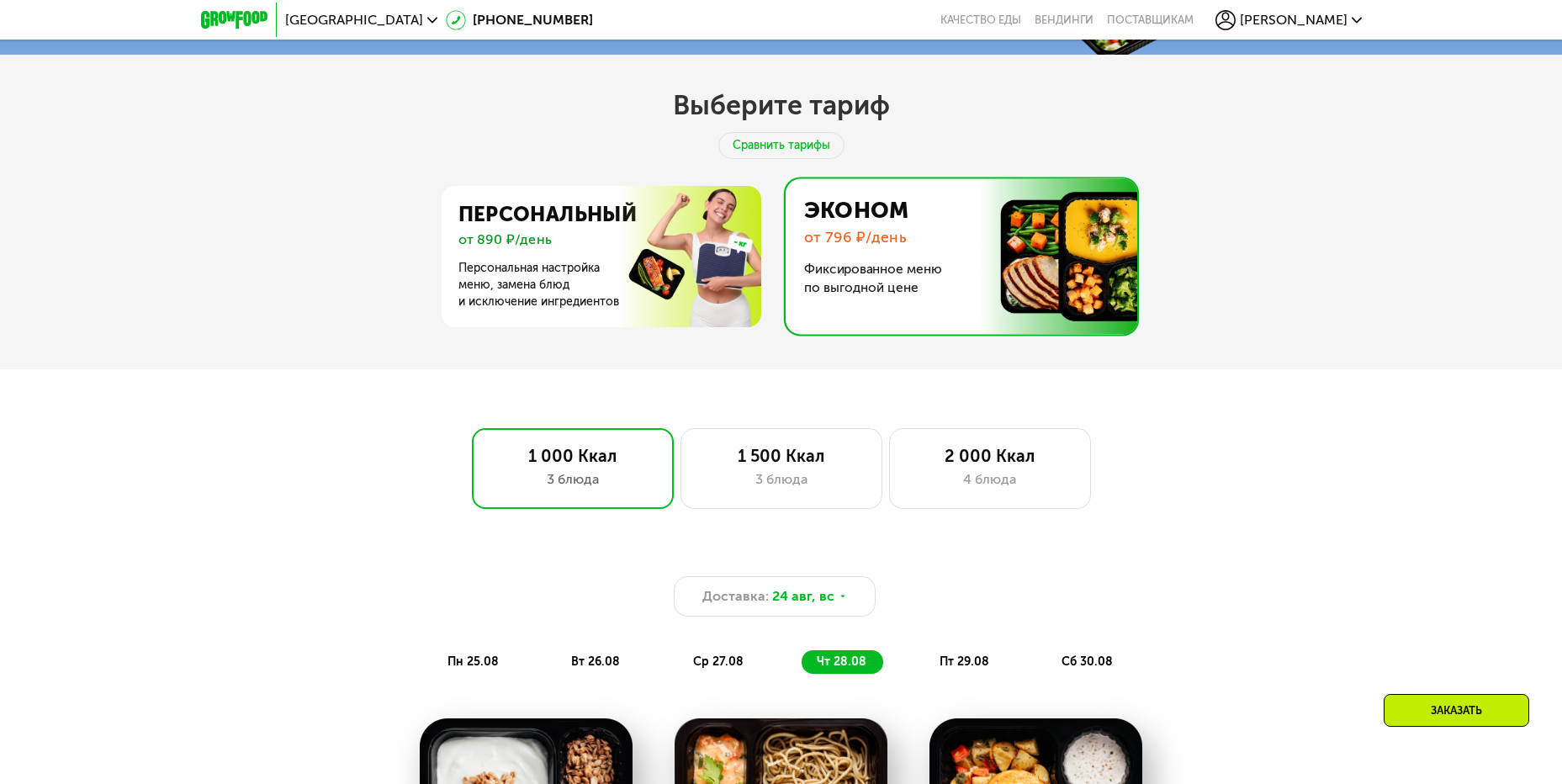
scroll to position [841, 0]
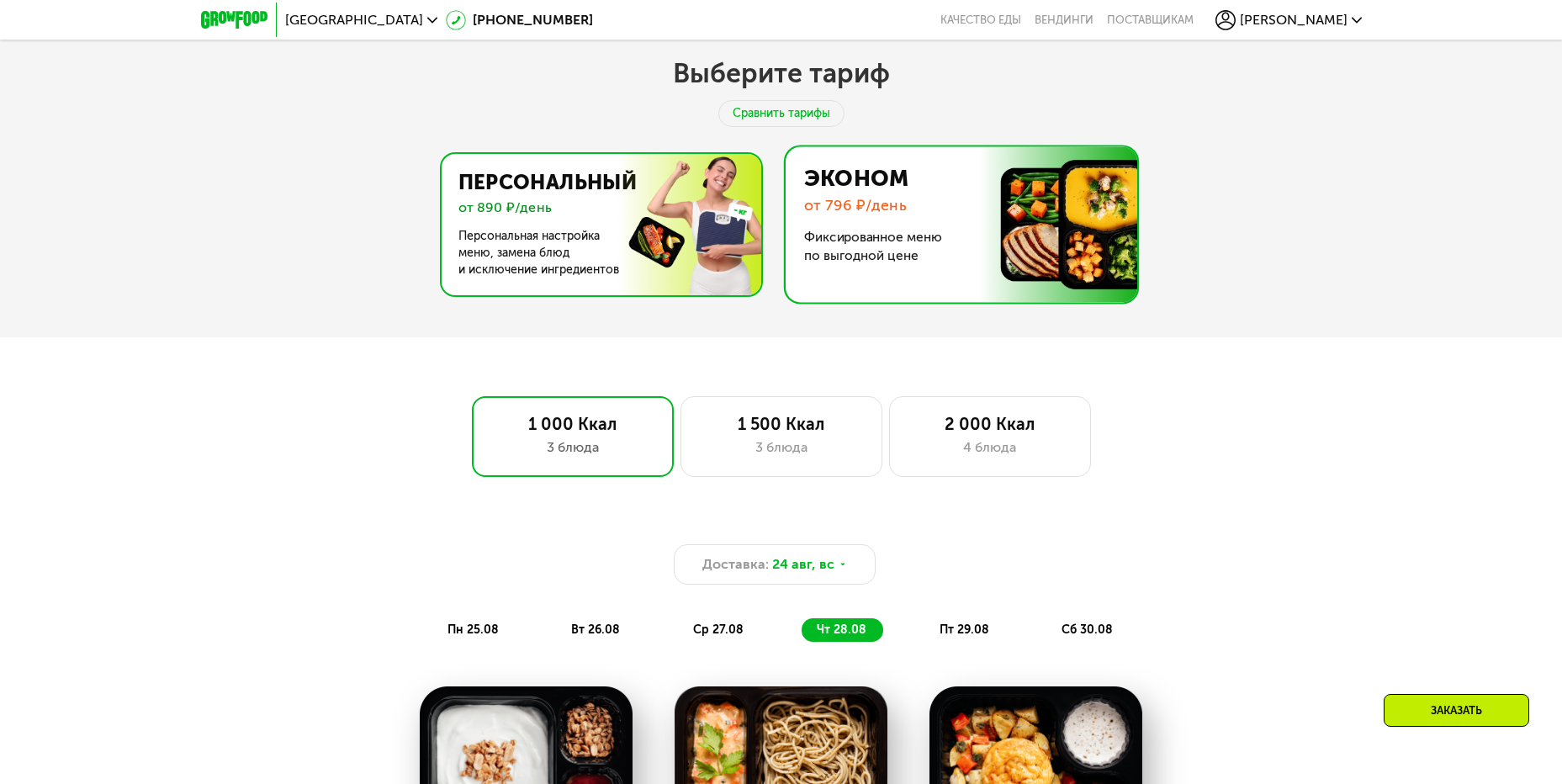
click at [609, 210] on img at bounding box center [596, 225] width 327 height 141
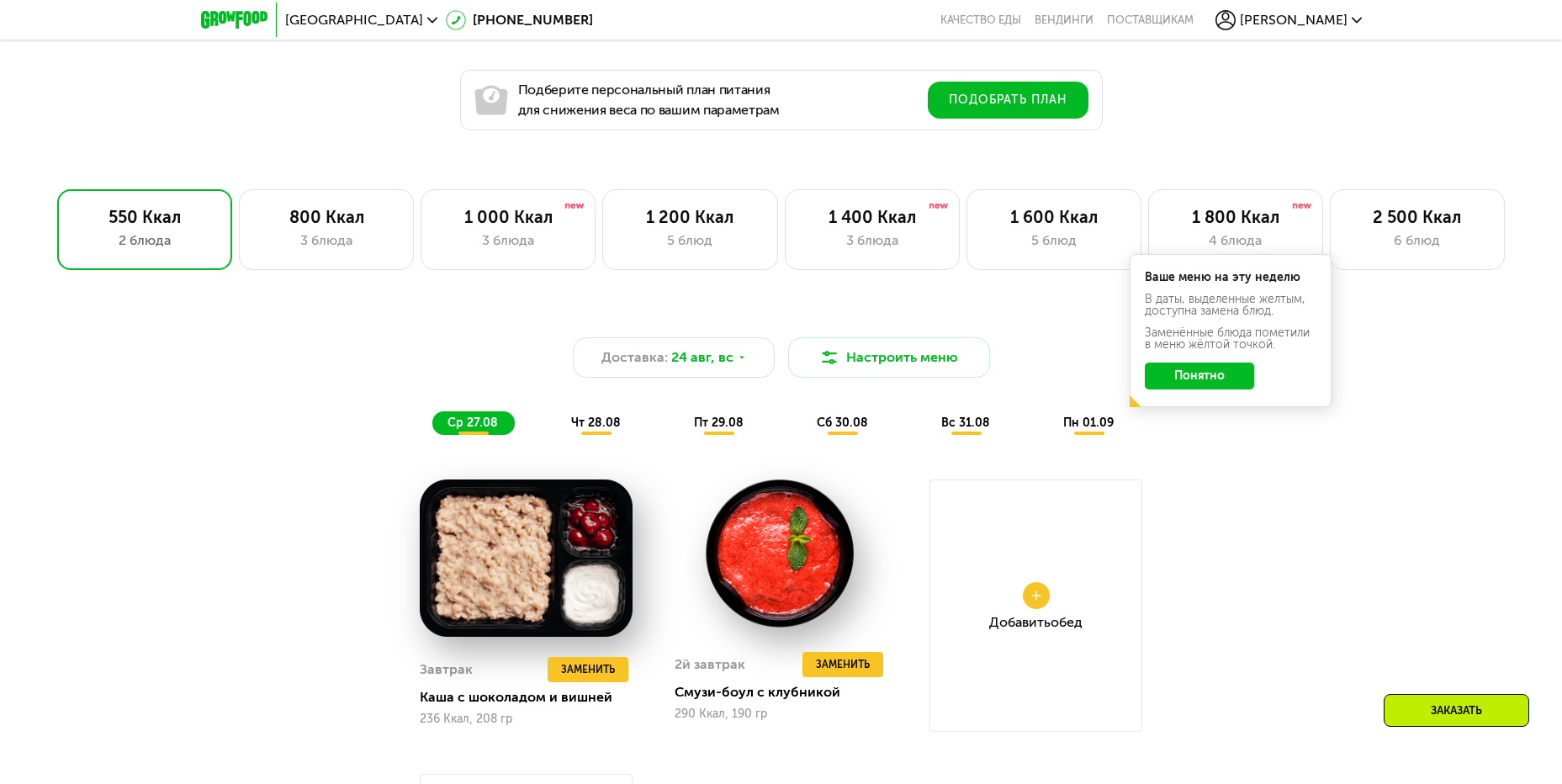
scroll to position [1094, 0]
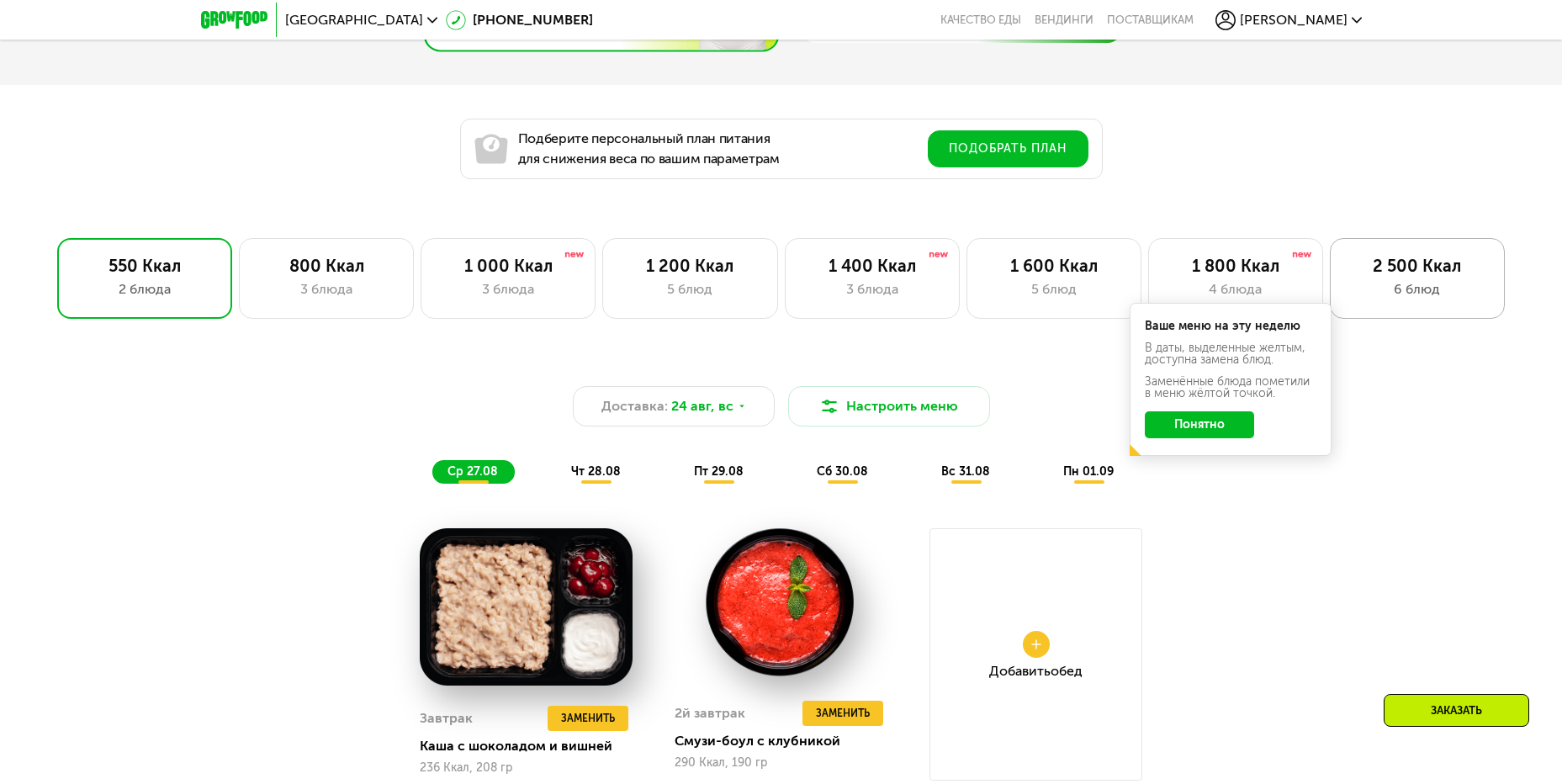
click at [1399, 286] on div "6 блюд" at bounding box center [1417, 289] width 139 height 20
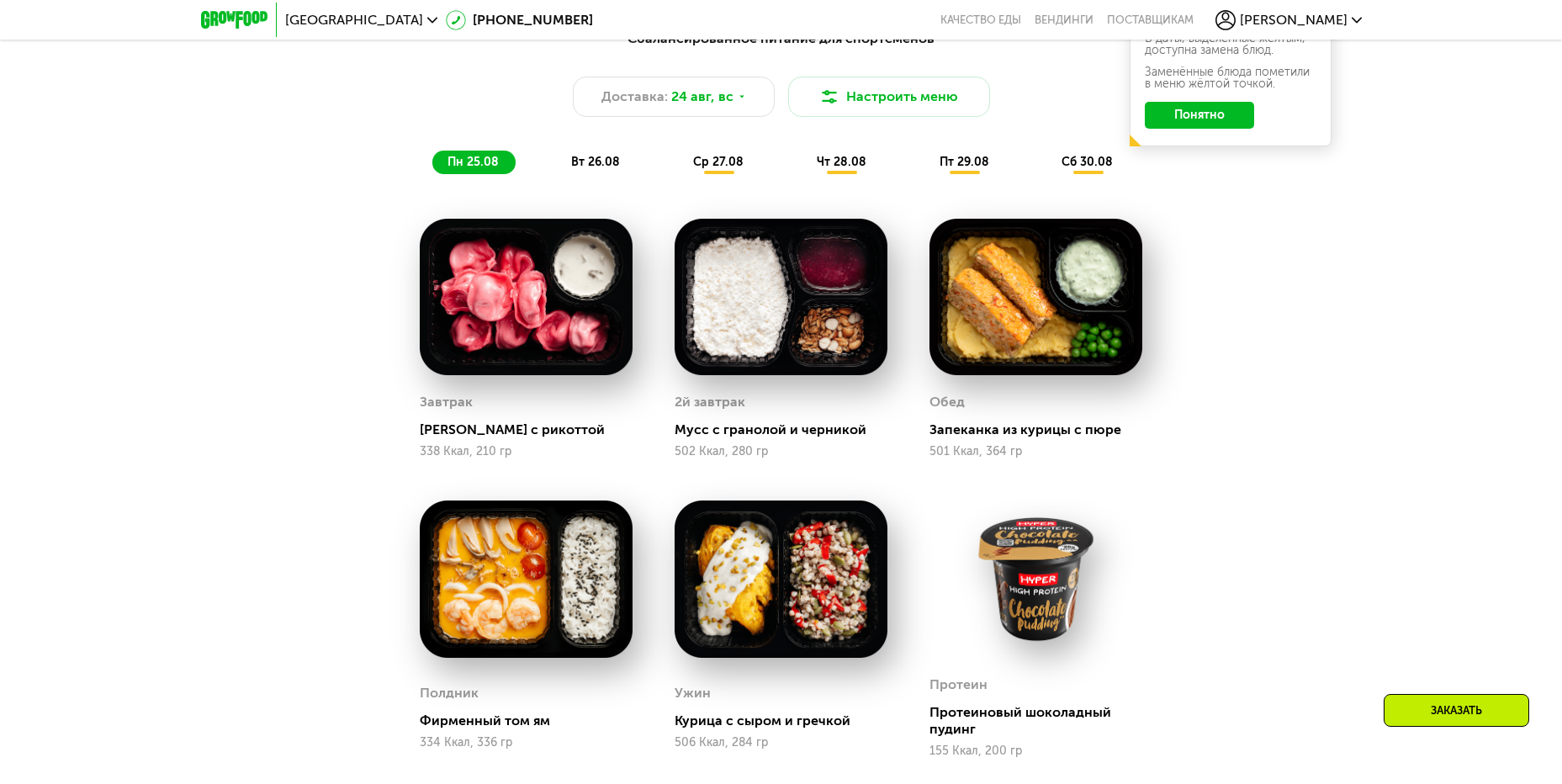
scroll to position [1429, 0]
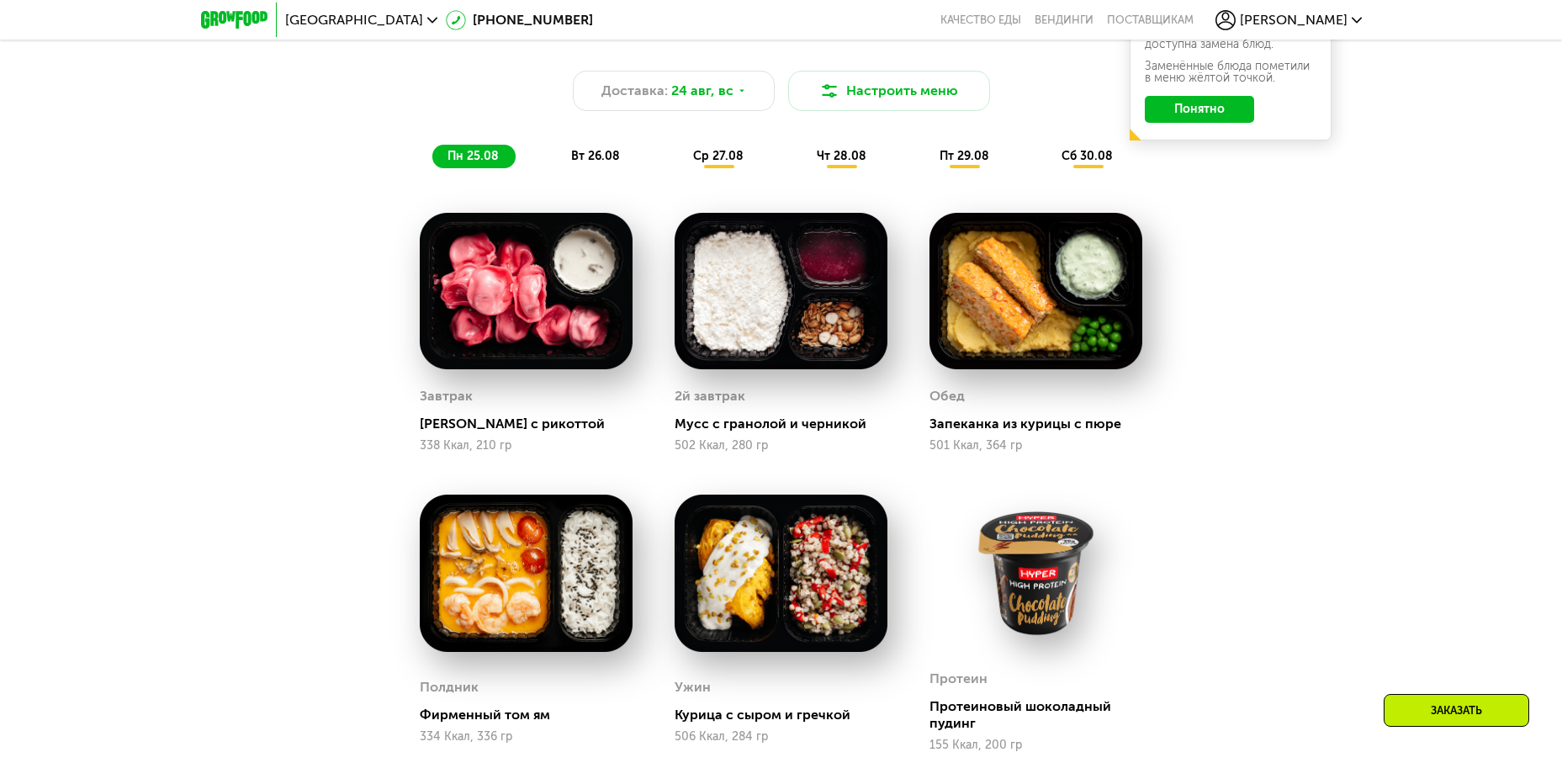
click at [591, 160] on span "вт 26.08" at bounding box center [596, 156] width 49 height 14
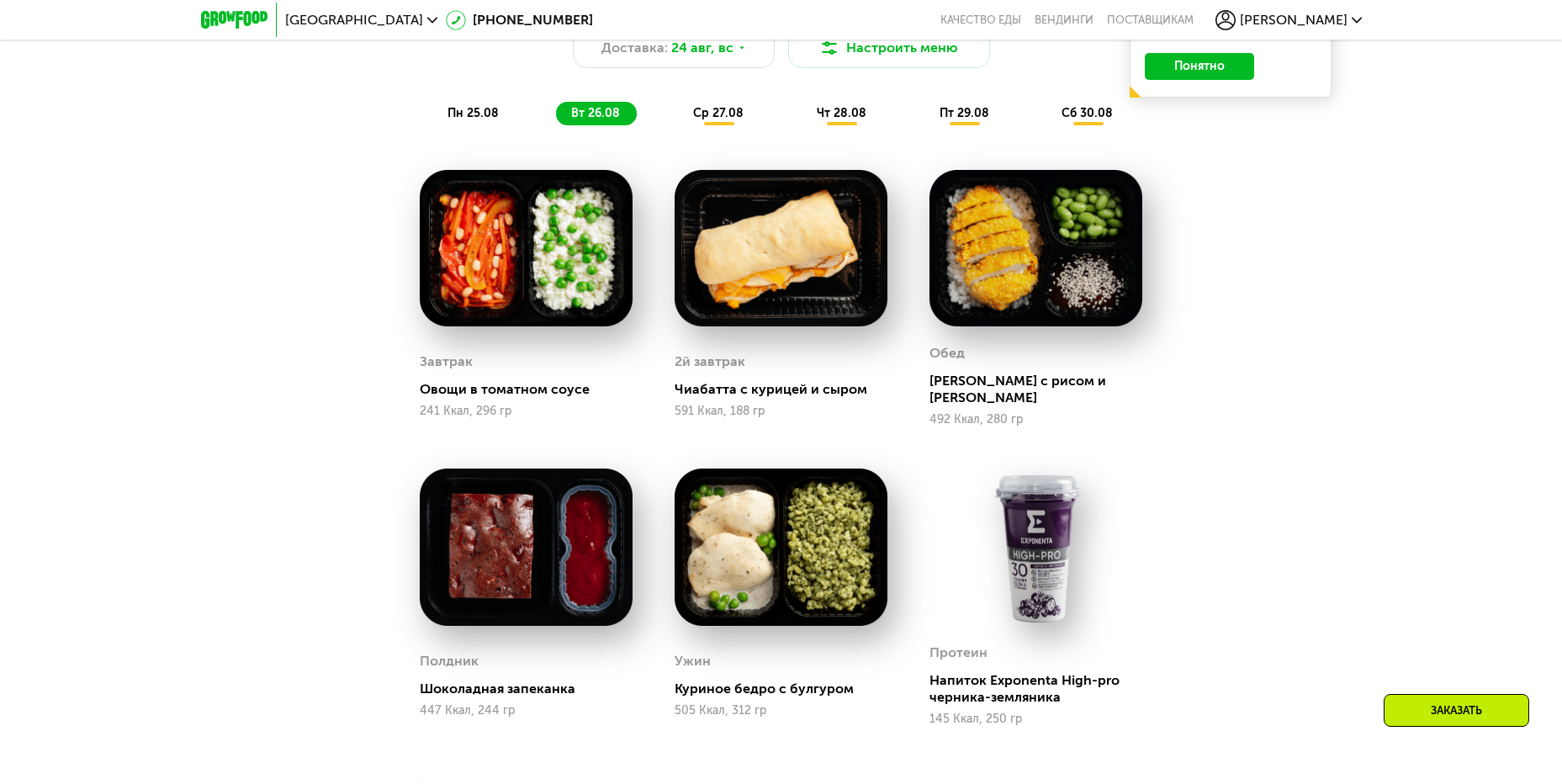
scroll to position [1345, 0]
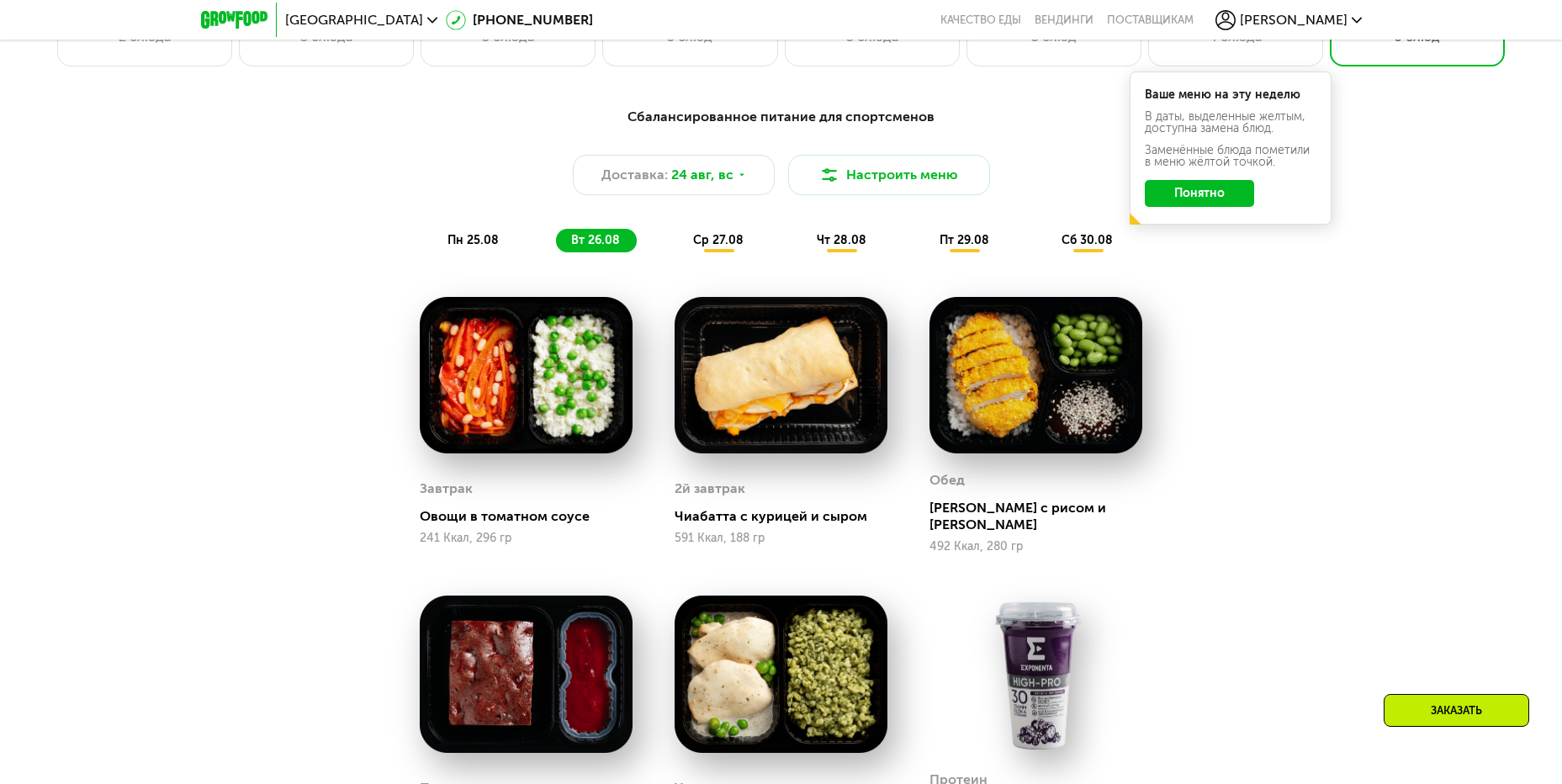
click at [704, 247] on span "ср 27.08" at bounding box center [718, 240] width 51 height 14
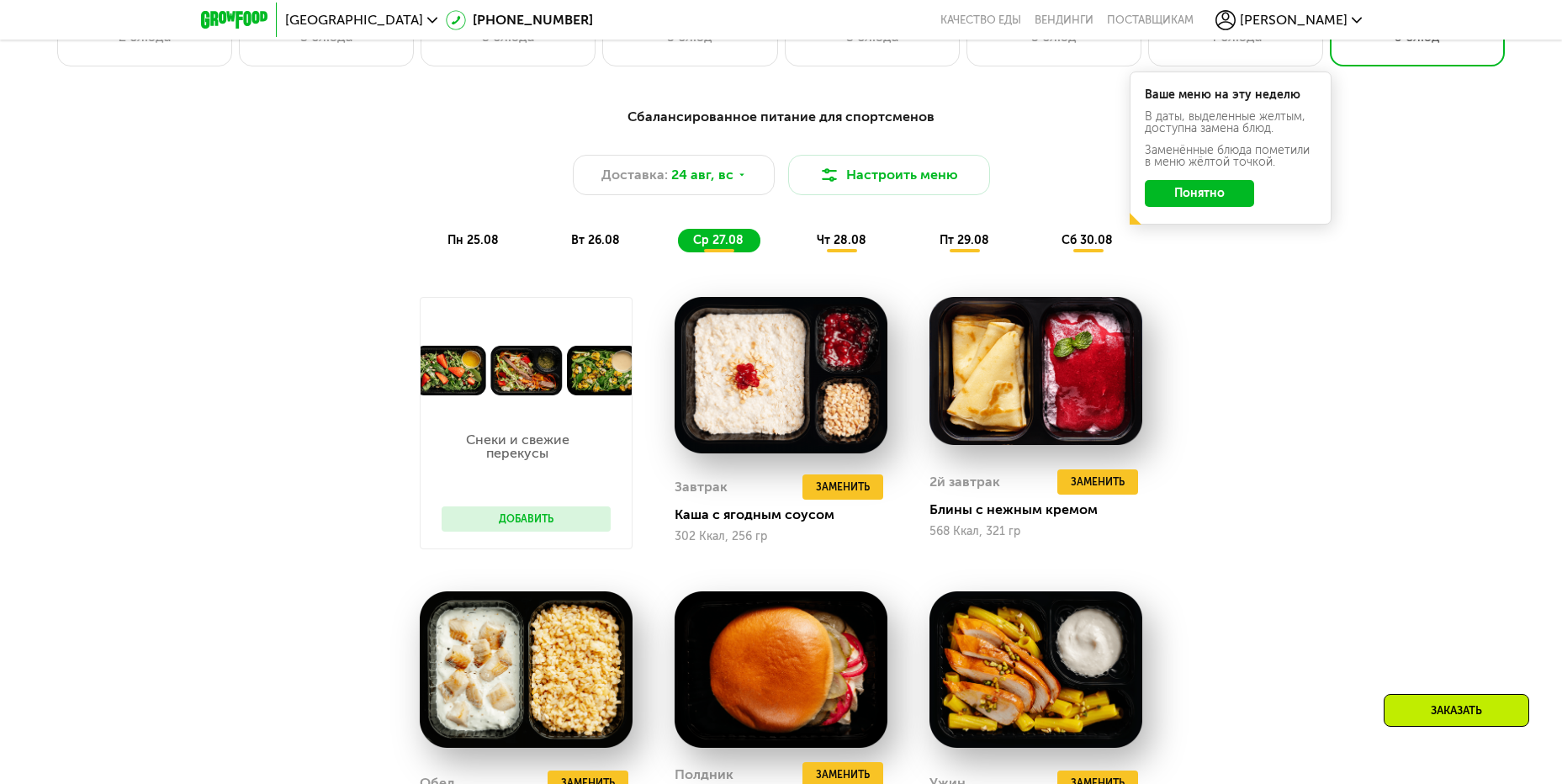
click at [925, 235] on div "чт 28.08" at bounding box center [965, 241] width 81 height 24
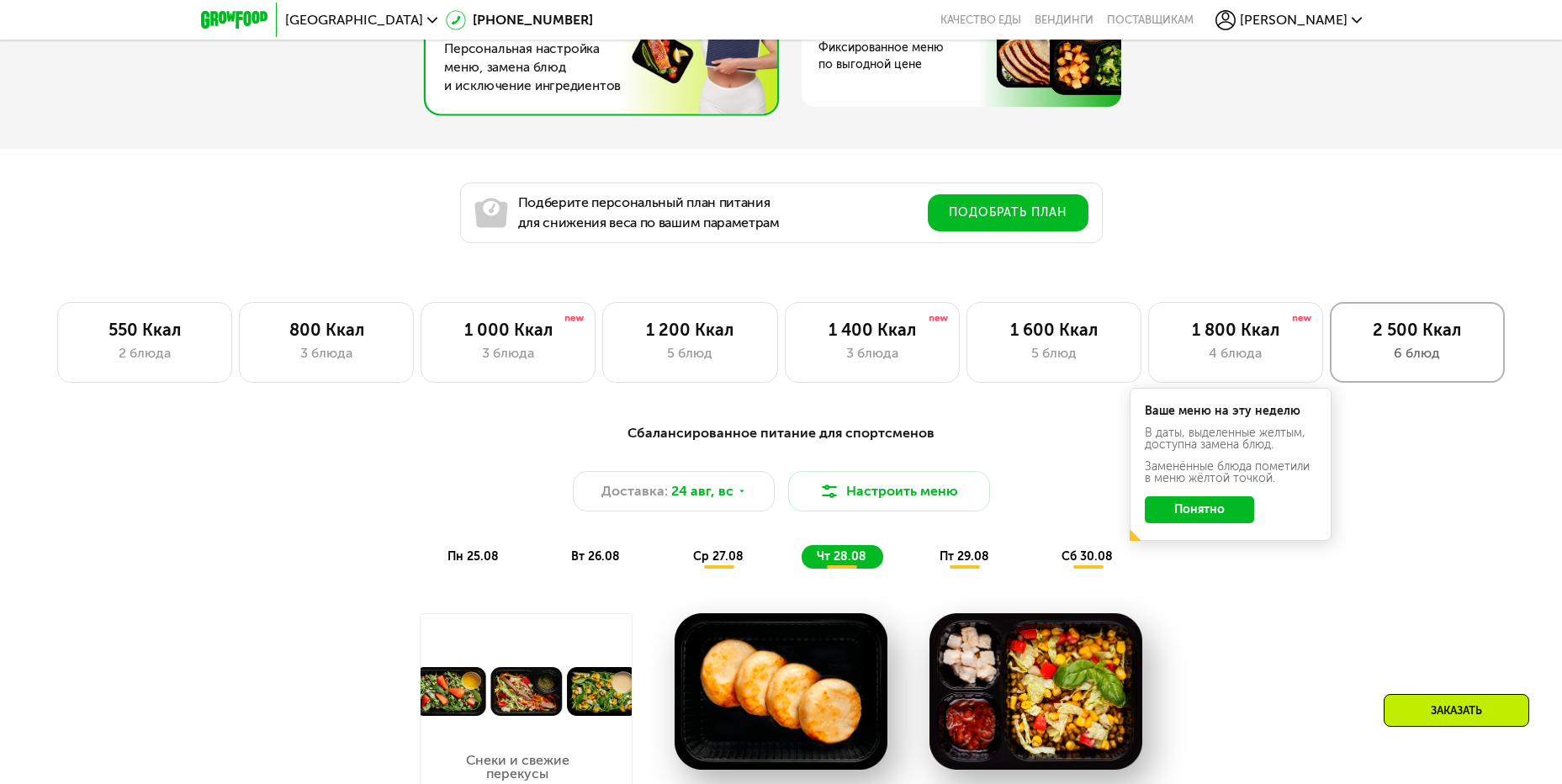
scroll to position [1009, 0]
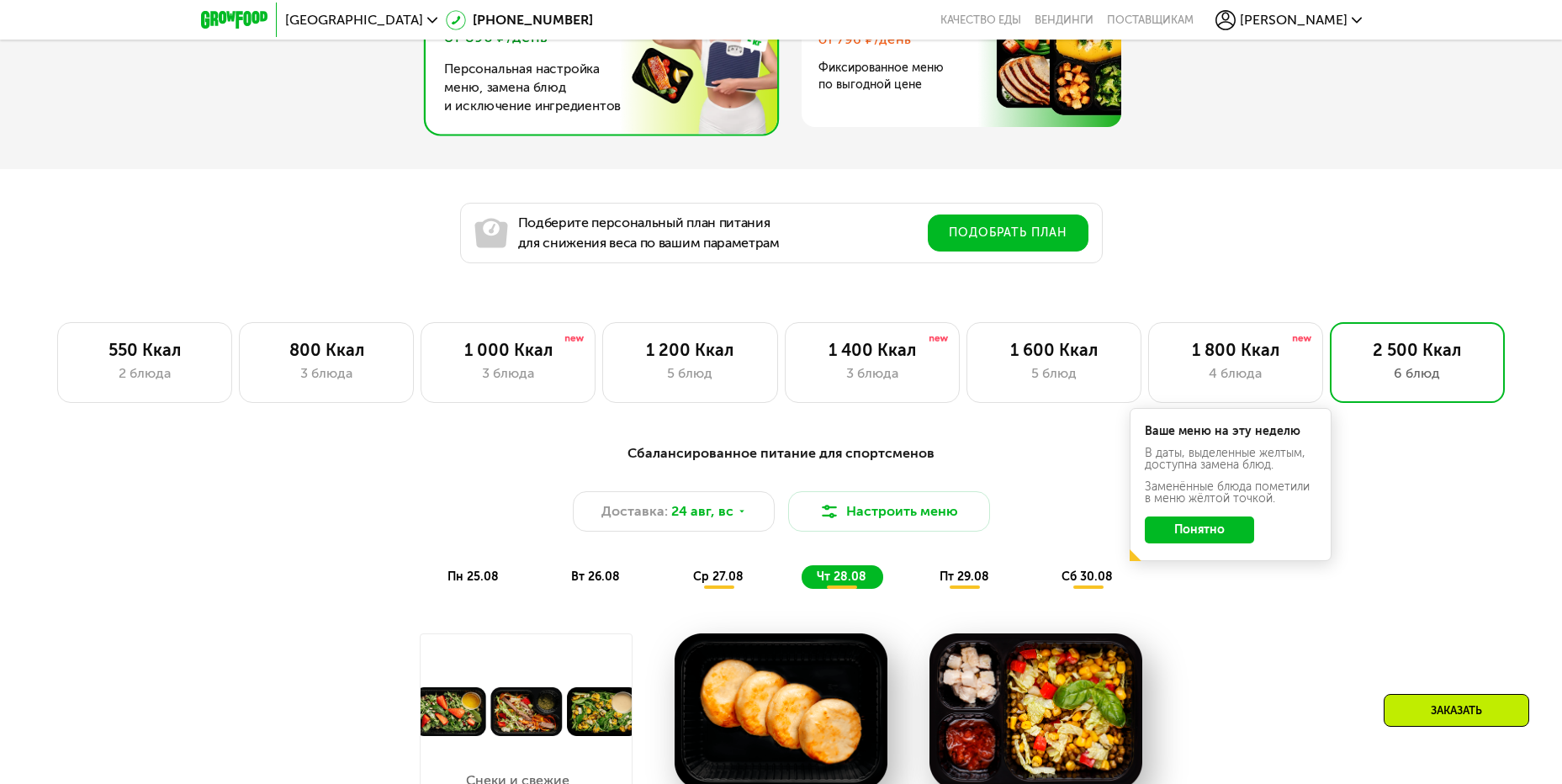
click at [1218, 536] on button "Понятно" at bounding box center [1199, 530] width 110 height 27
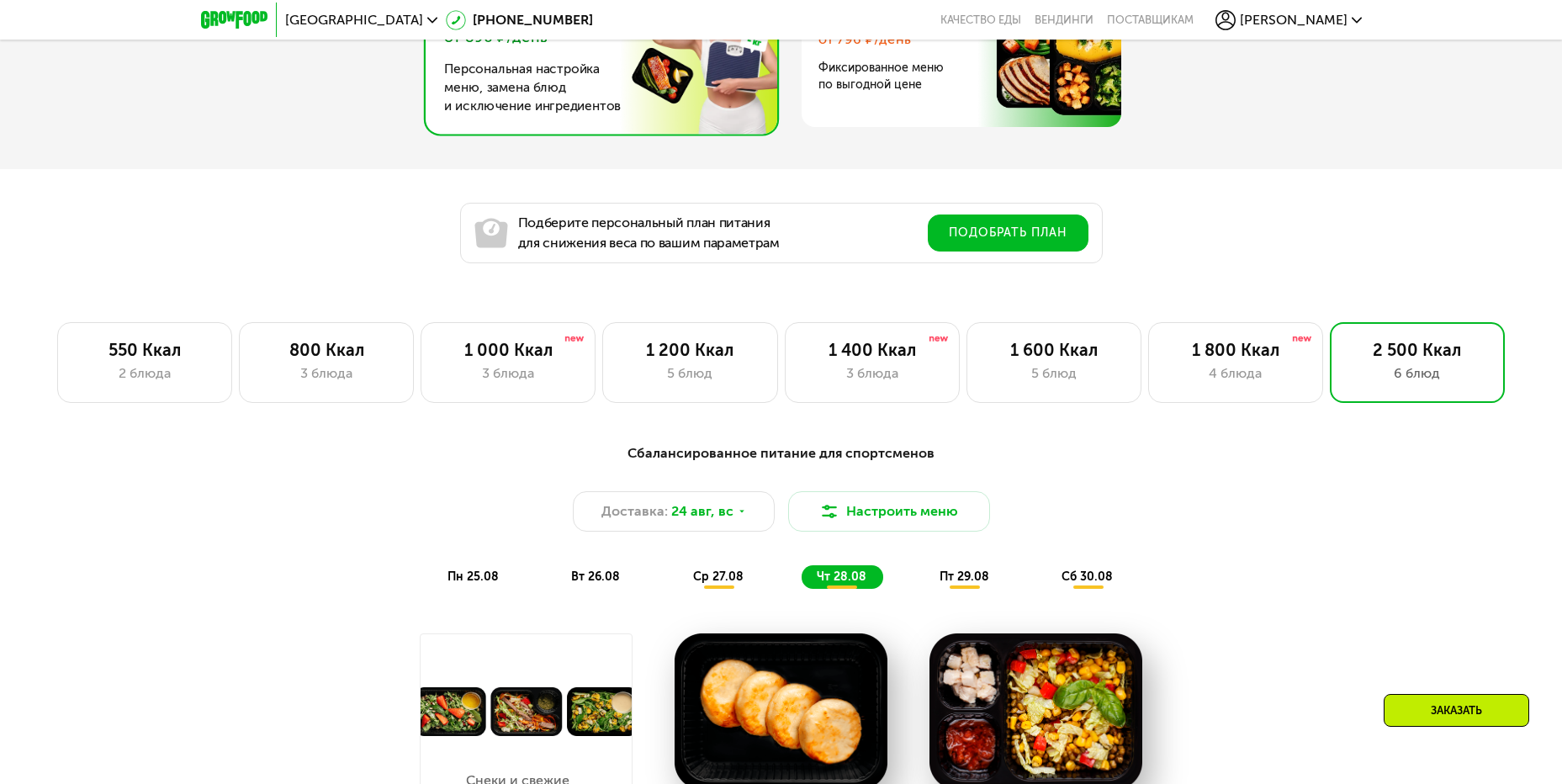
click at [986, 575] on span "пт 29.08" at bounding box center [964, 577] width 50 height 14
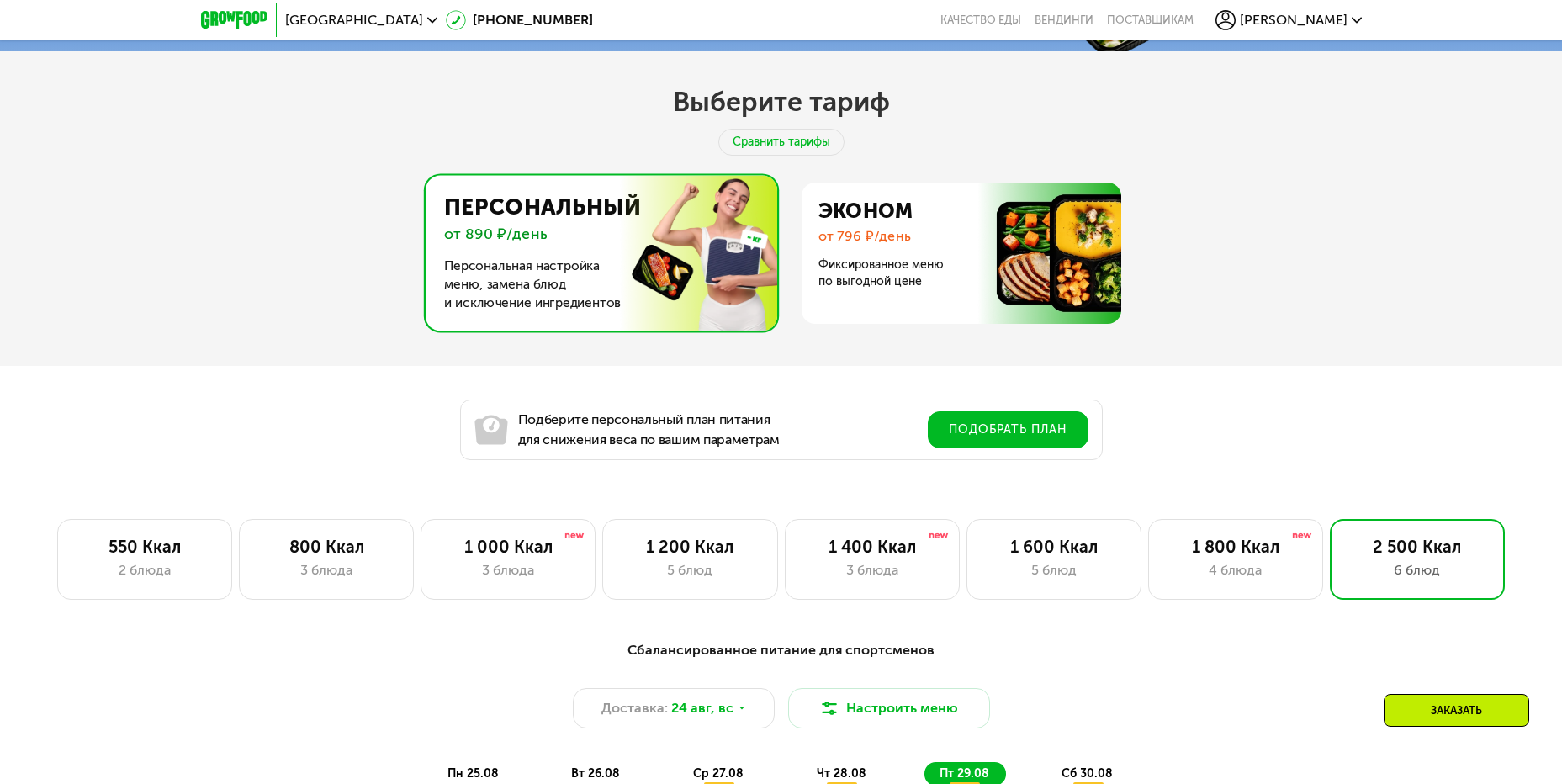
scroll to position [757, 0]
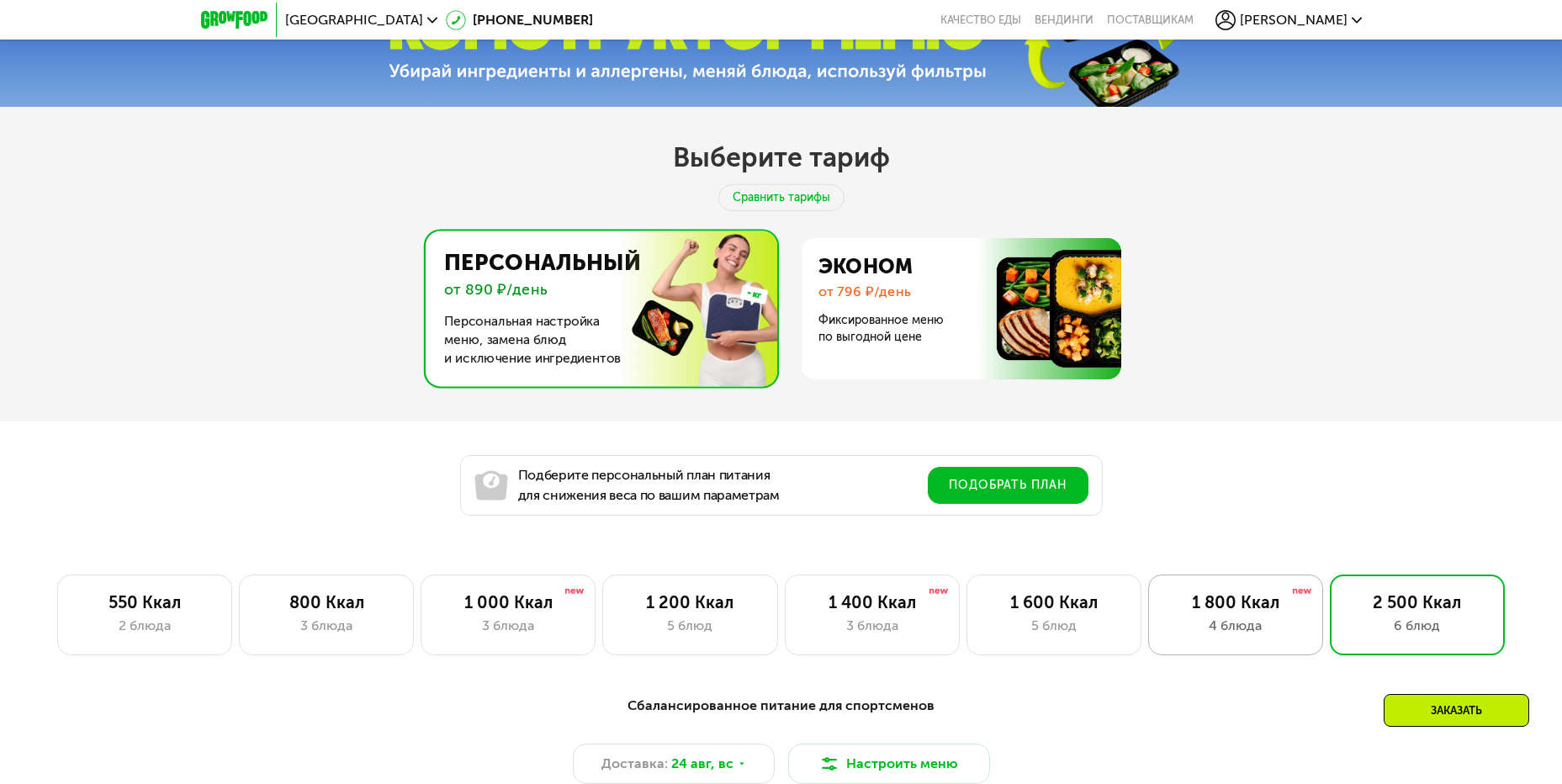
click at [1262, 612] on div "1 800 Ккал" at bounding box center [1235, 602] width 139 height 20
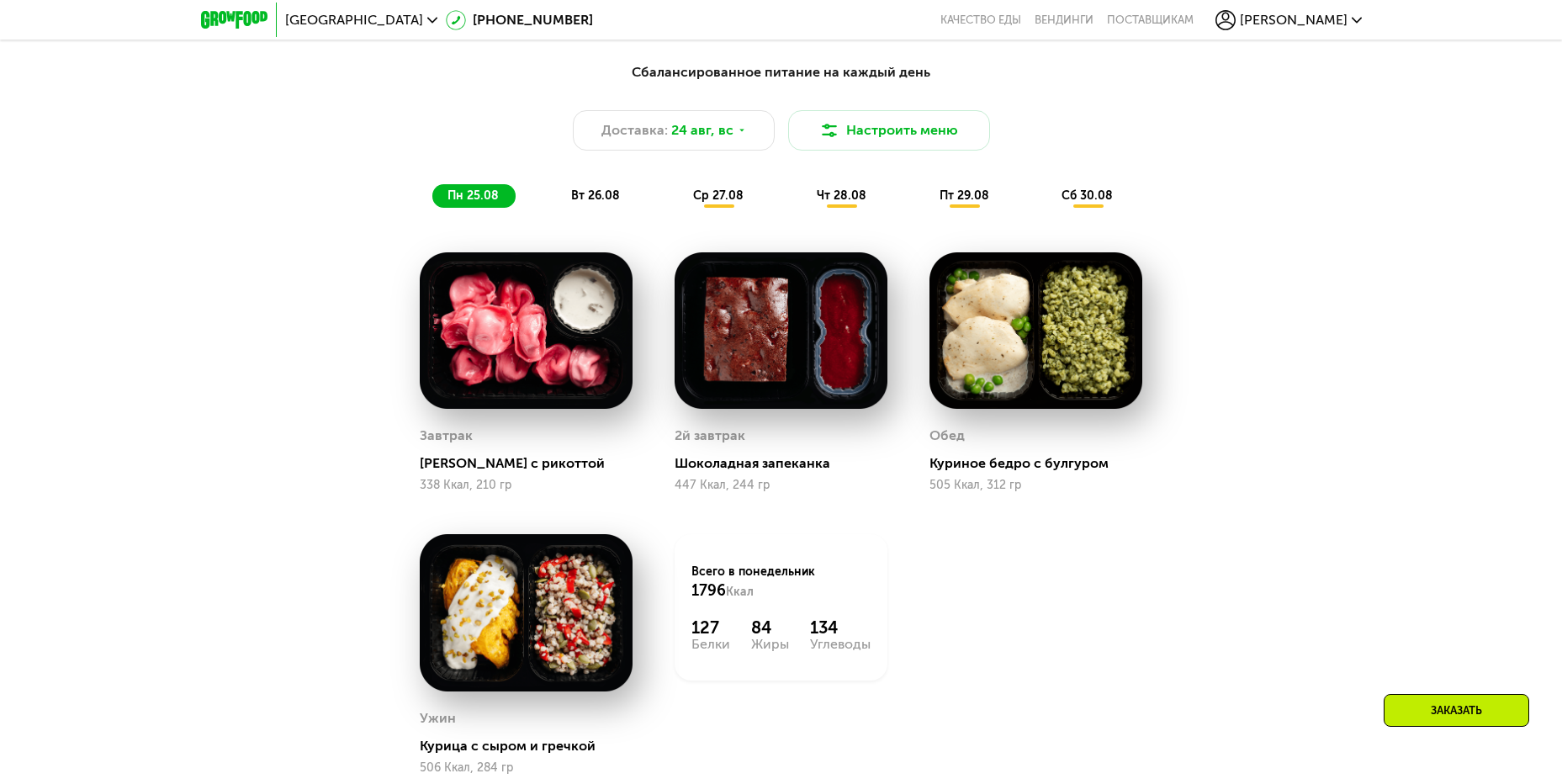
scroll to position [1429, 0]
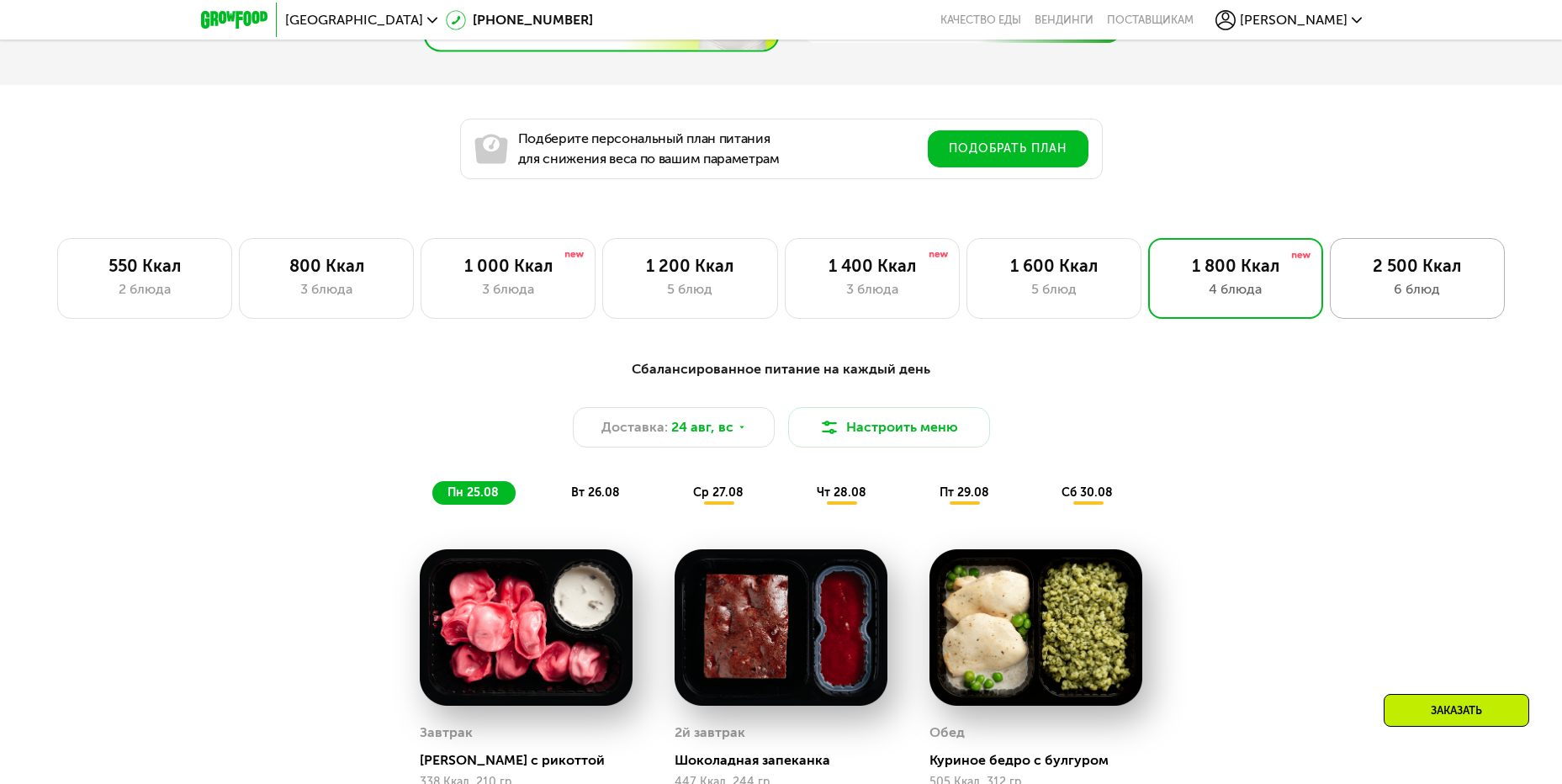
click at [1437, 284] on div "6 блюд" at bounding box center [1417, 289] width 139 height 20
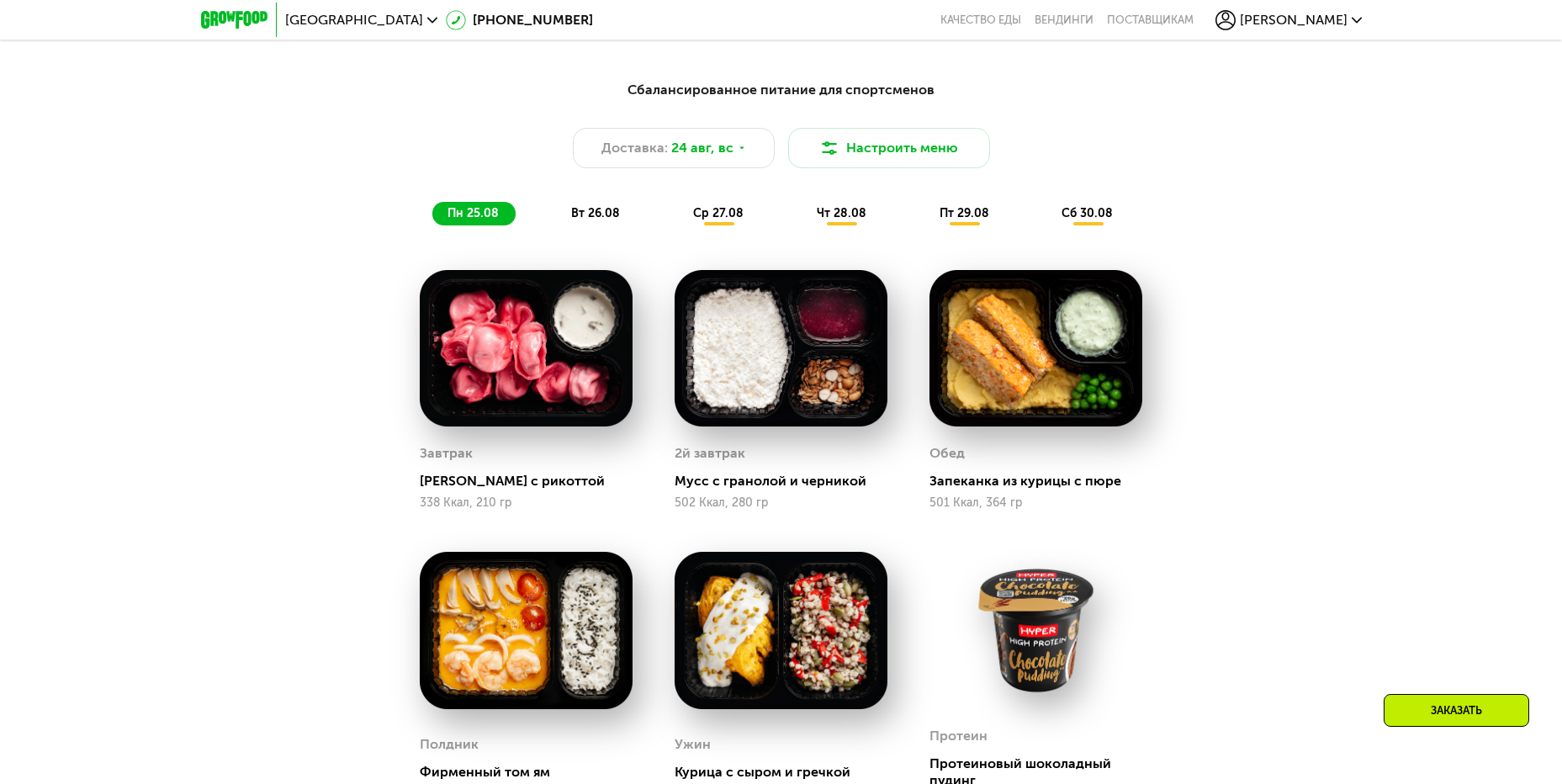
scroll to position [1345, 0]
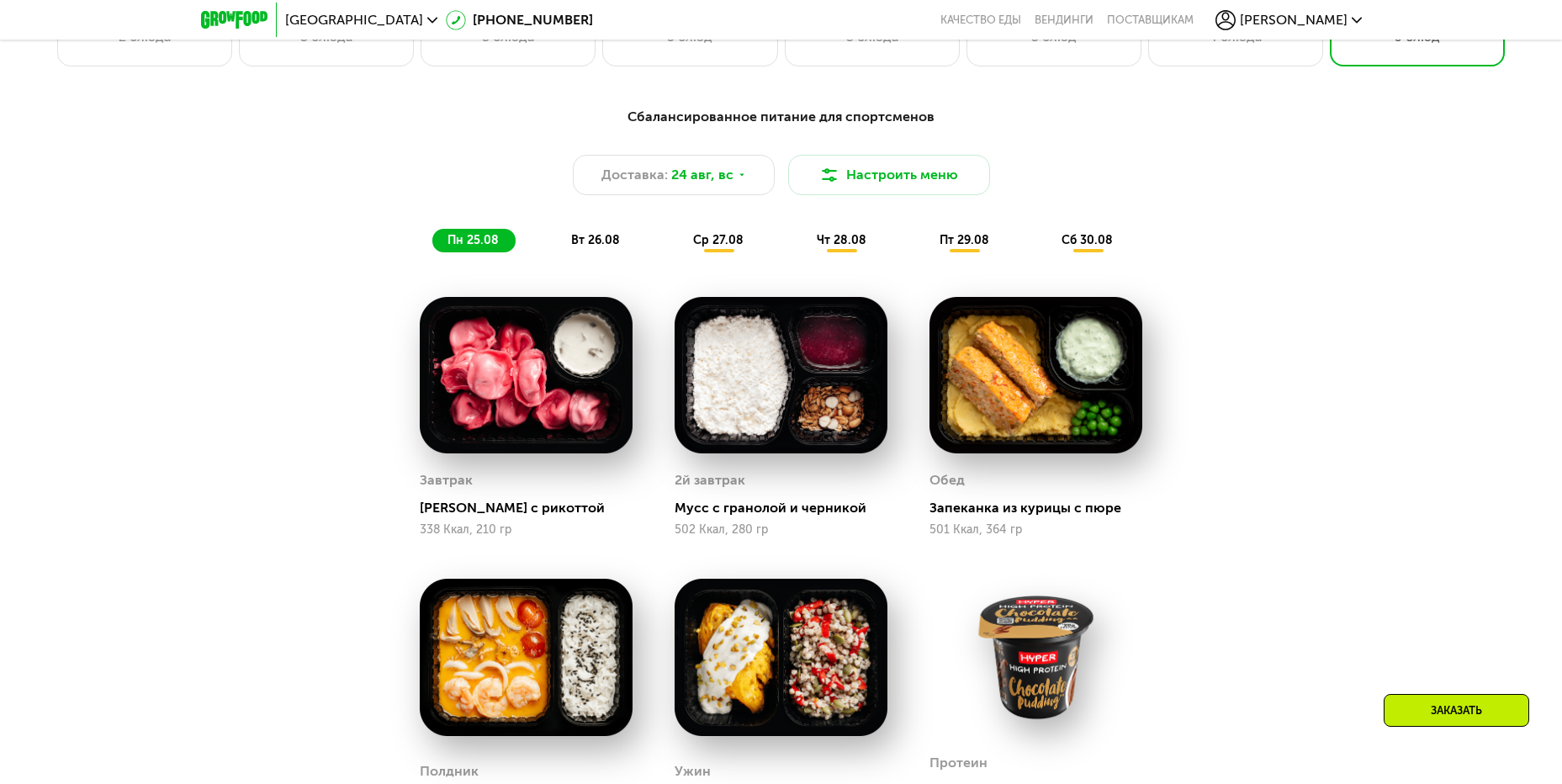
click at [583, 233] on div "Сбалансированное питание для спортсменов Доставка: 24 авг, вс Настроить меню пн…" at bounding box center [781, 179] width 996 height 146
click at [608, 244] on span "вт 26.08" at bounding box center [596, 240] width 49 height 14
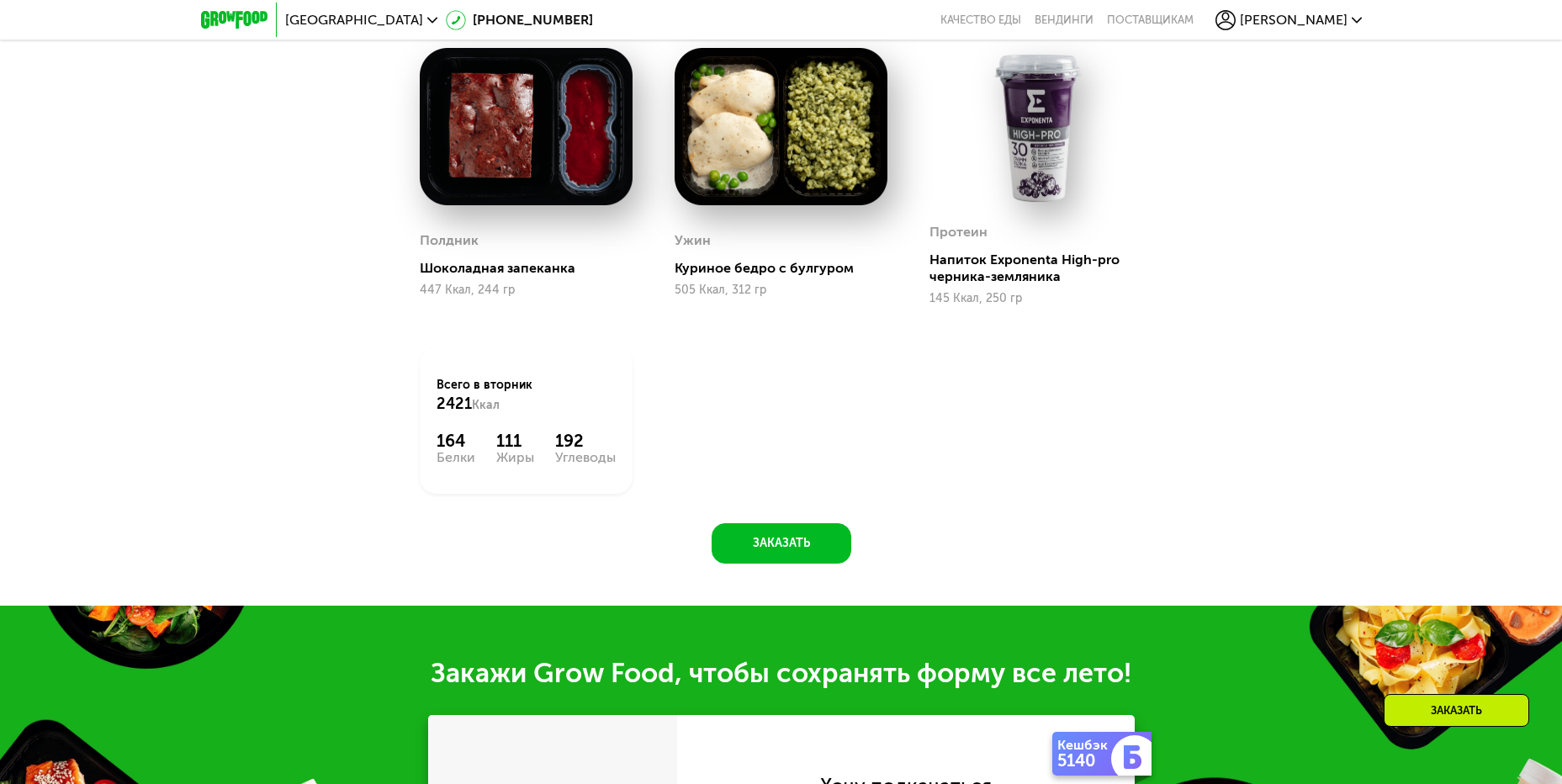
scroll to position [1934, 0]
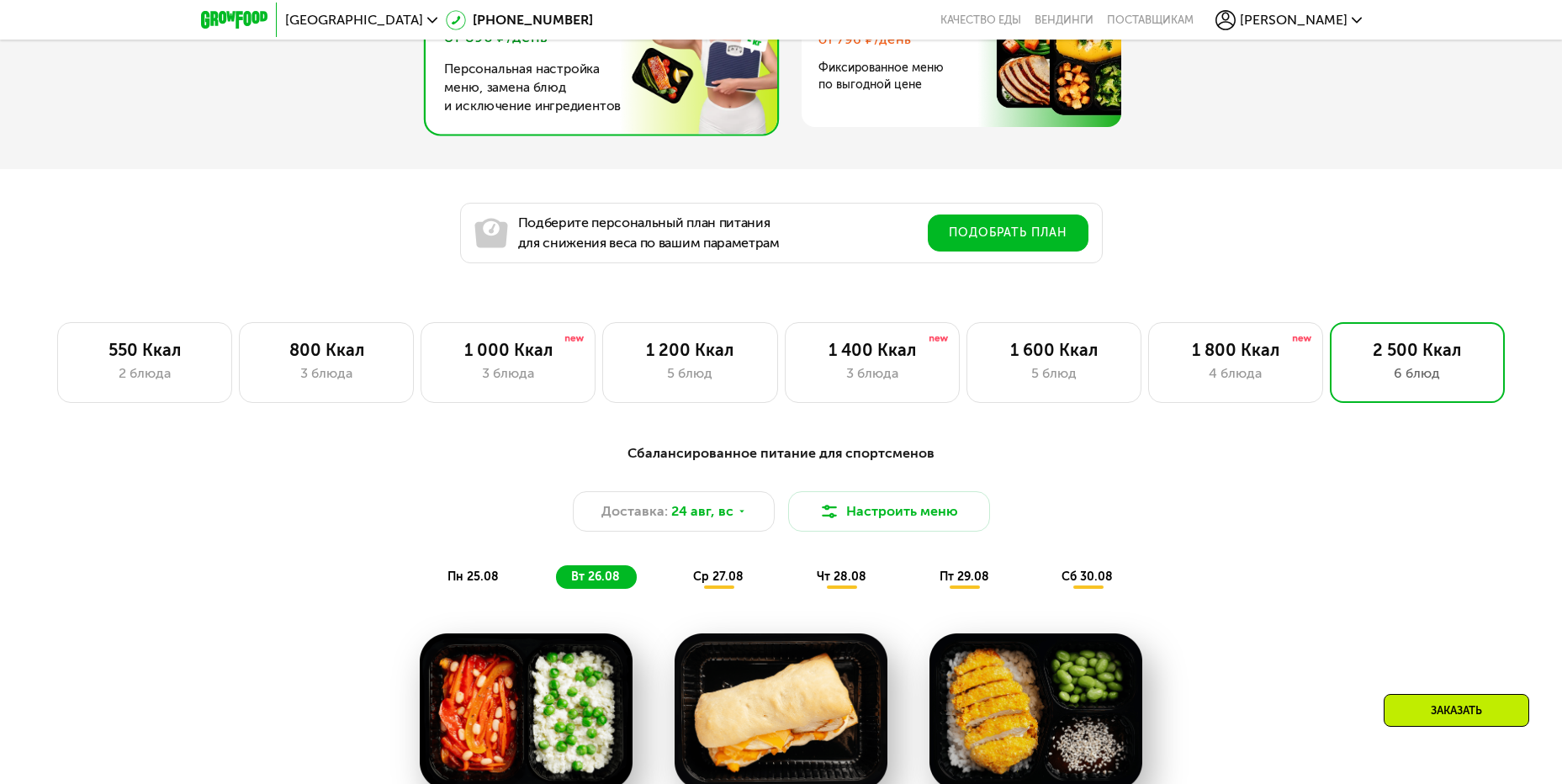
click at [1078, 584] on span "сб 30.08" at bounding box center [1087, 577] width 52 height 14
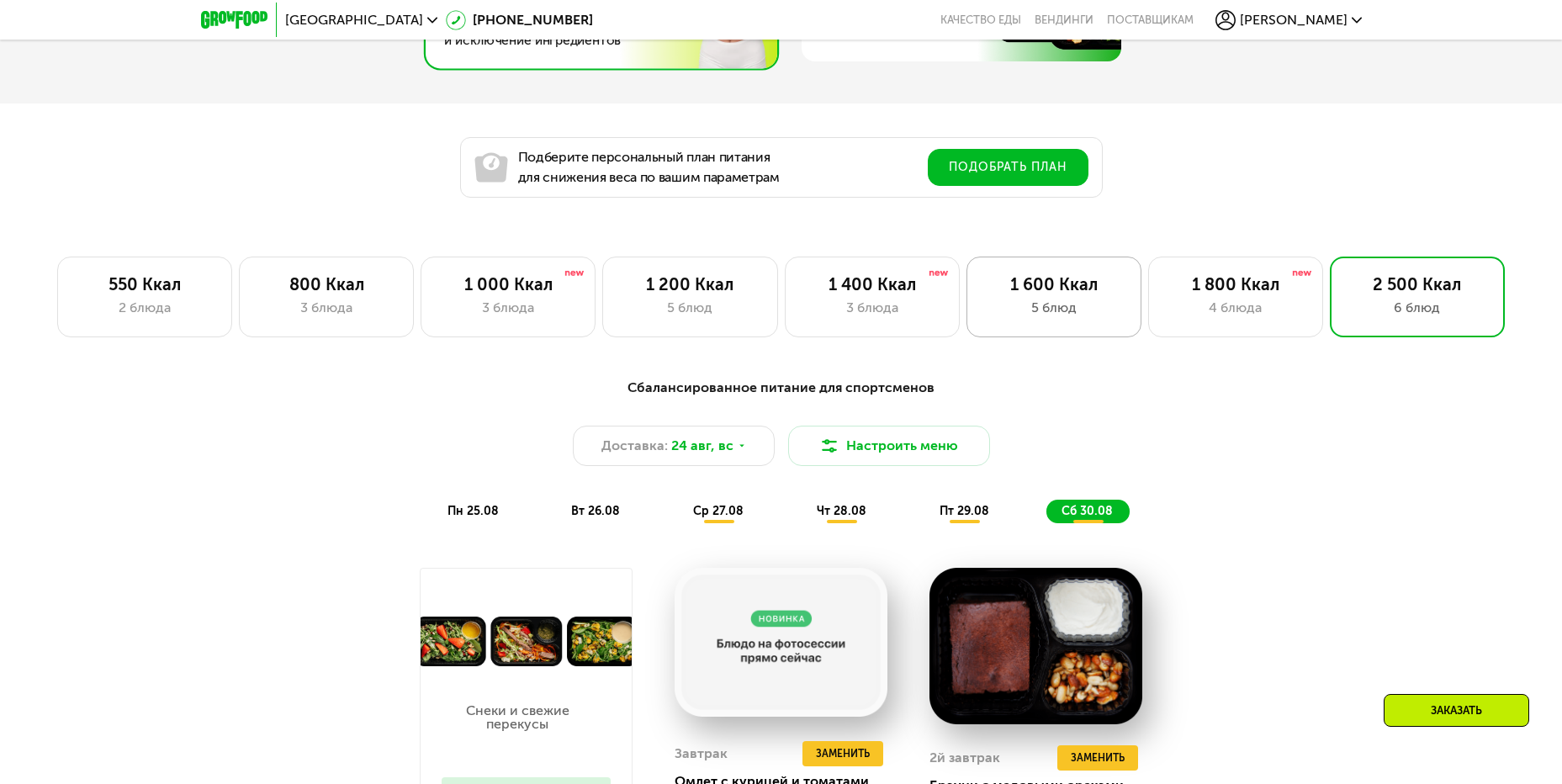
scroll to position [1094, 0]
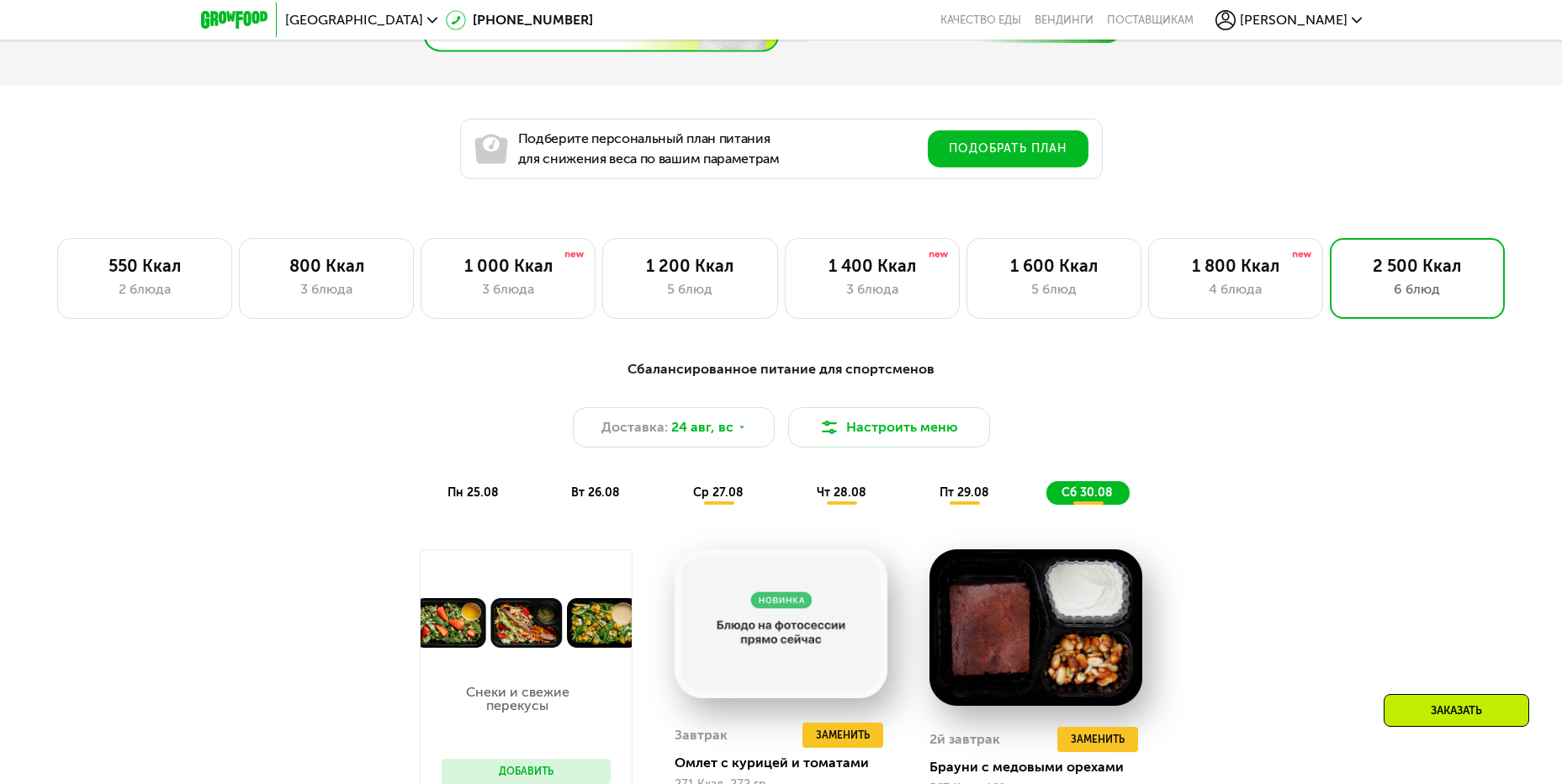
click at [556, 488] on div "пн 25.08" at bounding box center [596, 492] width 81 height 24
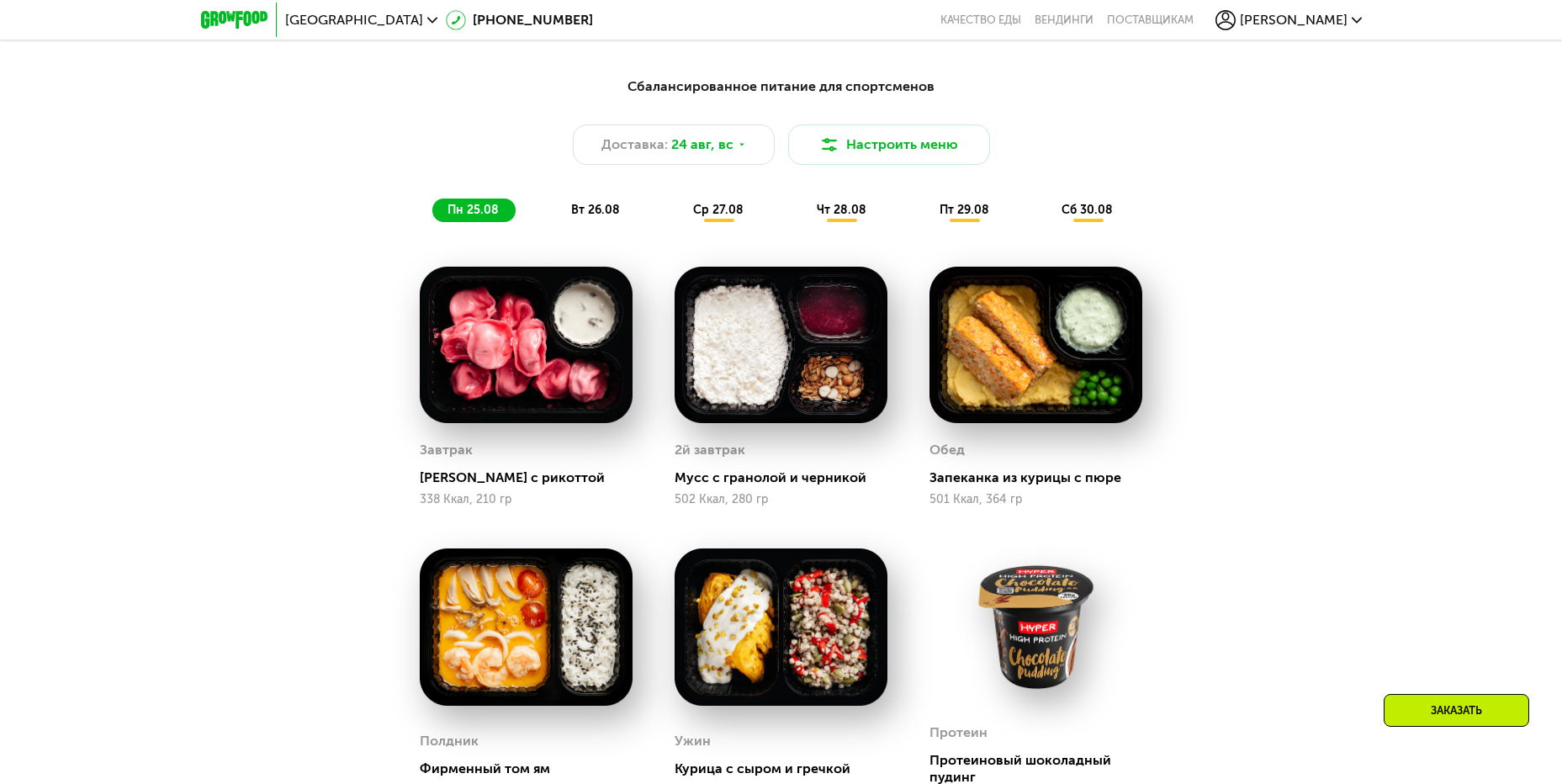
scroll to position [1345, 0]
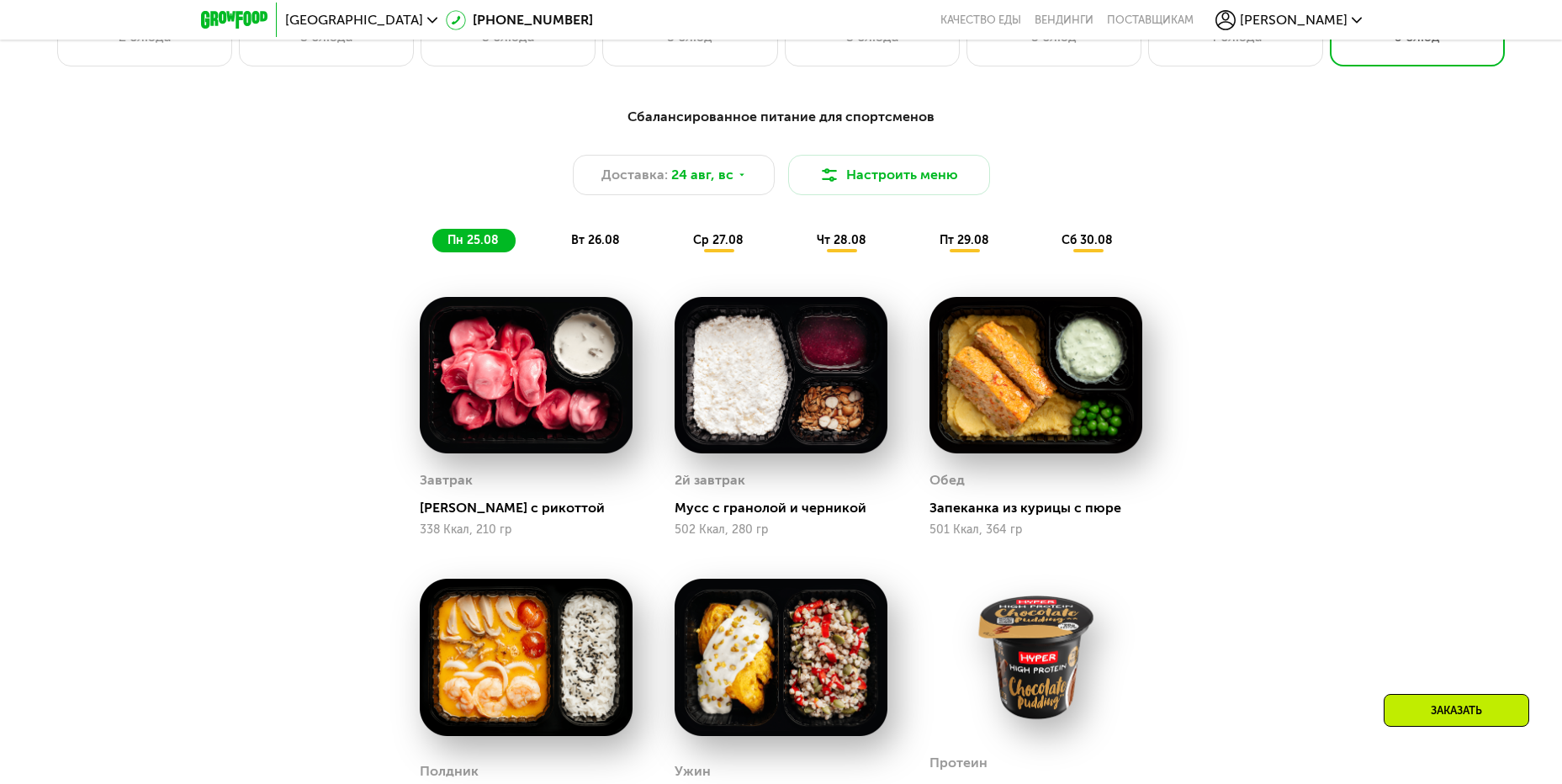
click at [678, 250] on div "вт 26.08" at bounding box center [719, 241] width 82 height 24
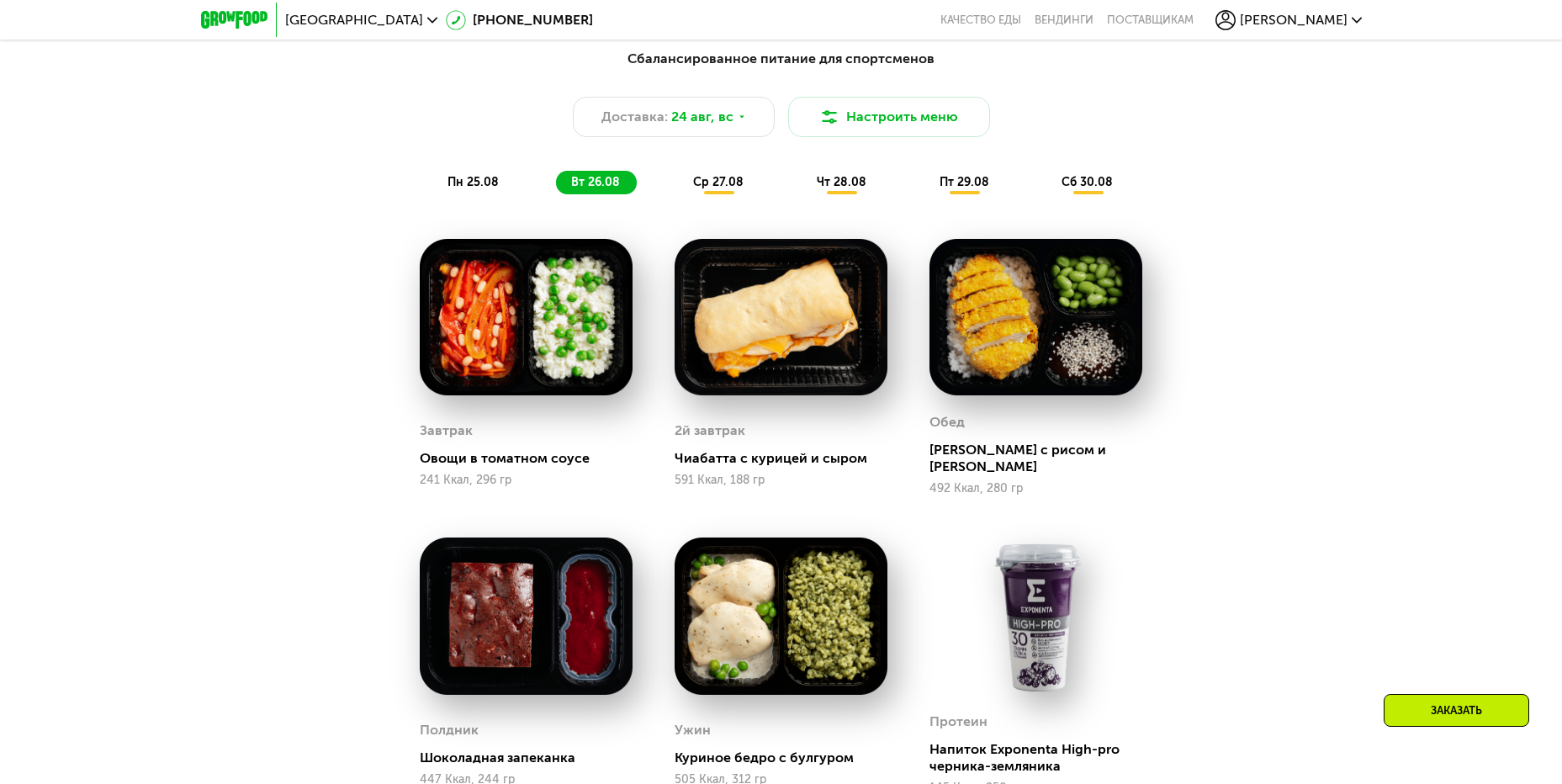
scroll to position [1429, 0]
